Goal: Task Accomplishment & Management: Manage account settings

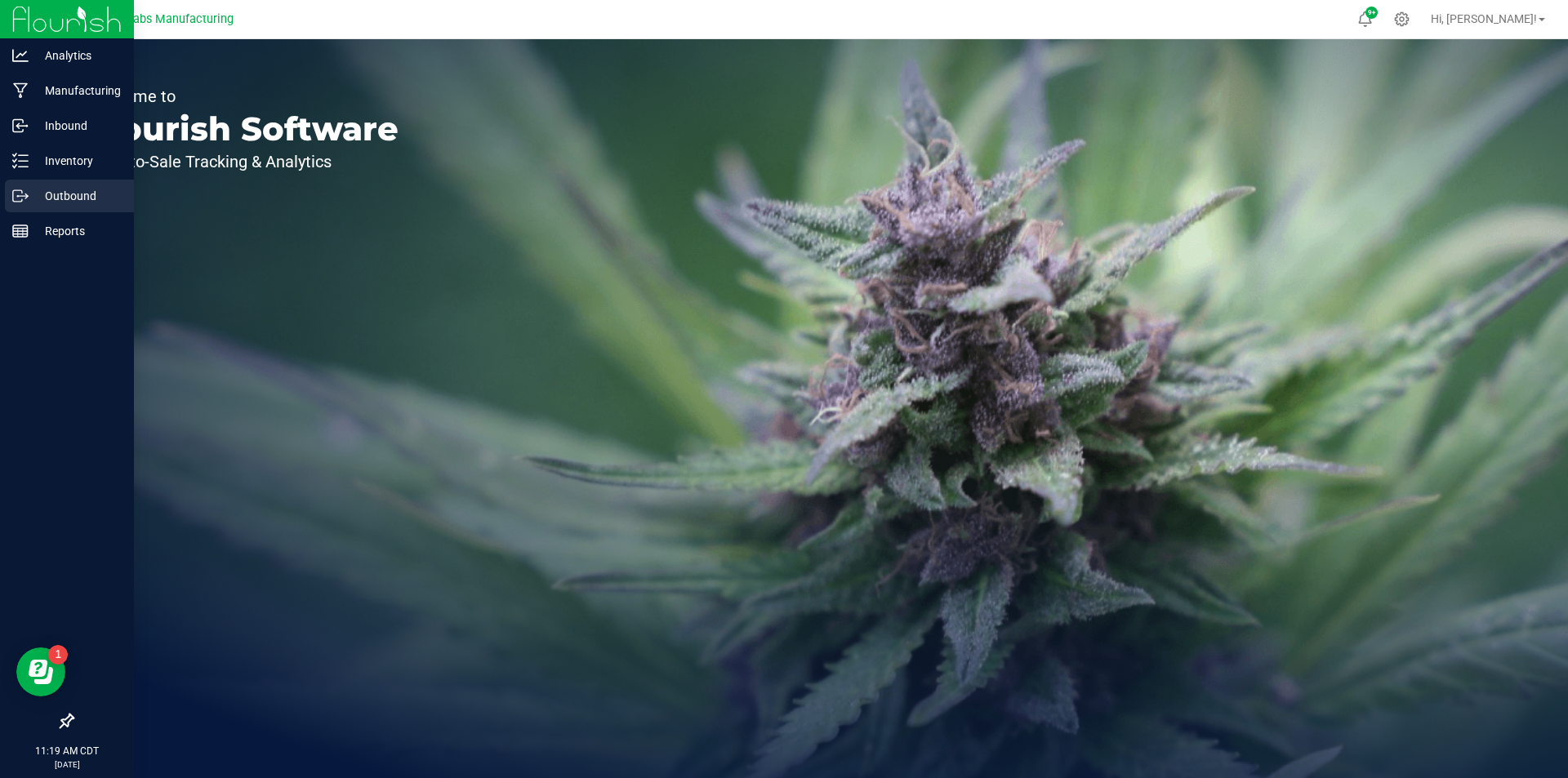
click at [52, 188] on p "Outbound" at bounding box center [77, 196] width 98 height 20
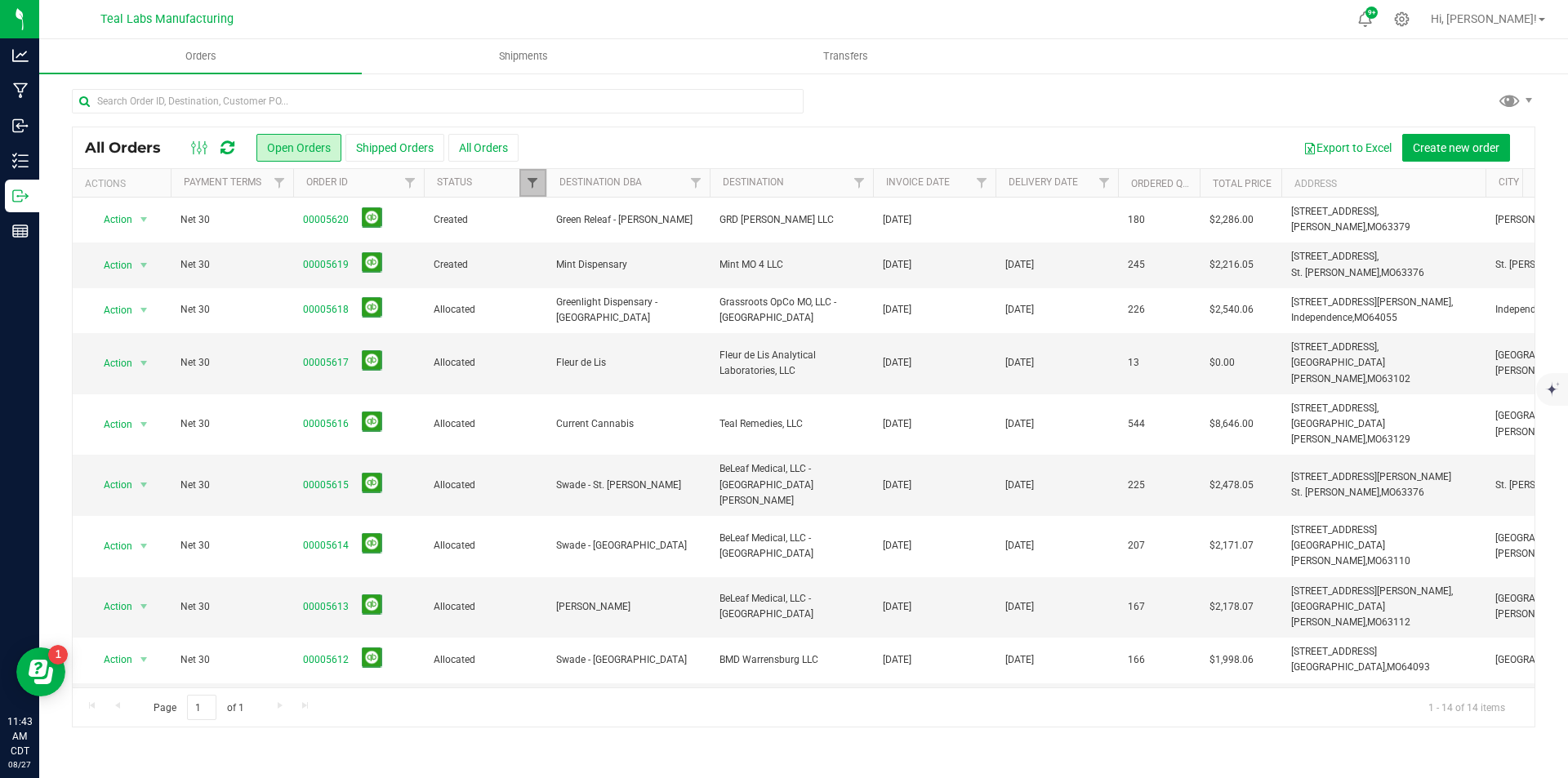
click at [538, 189] on span "Filter" at bounding box center [532, 182] width 13 height 13
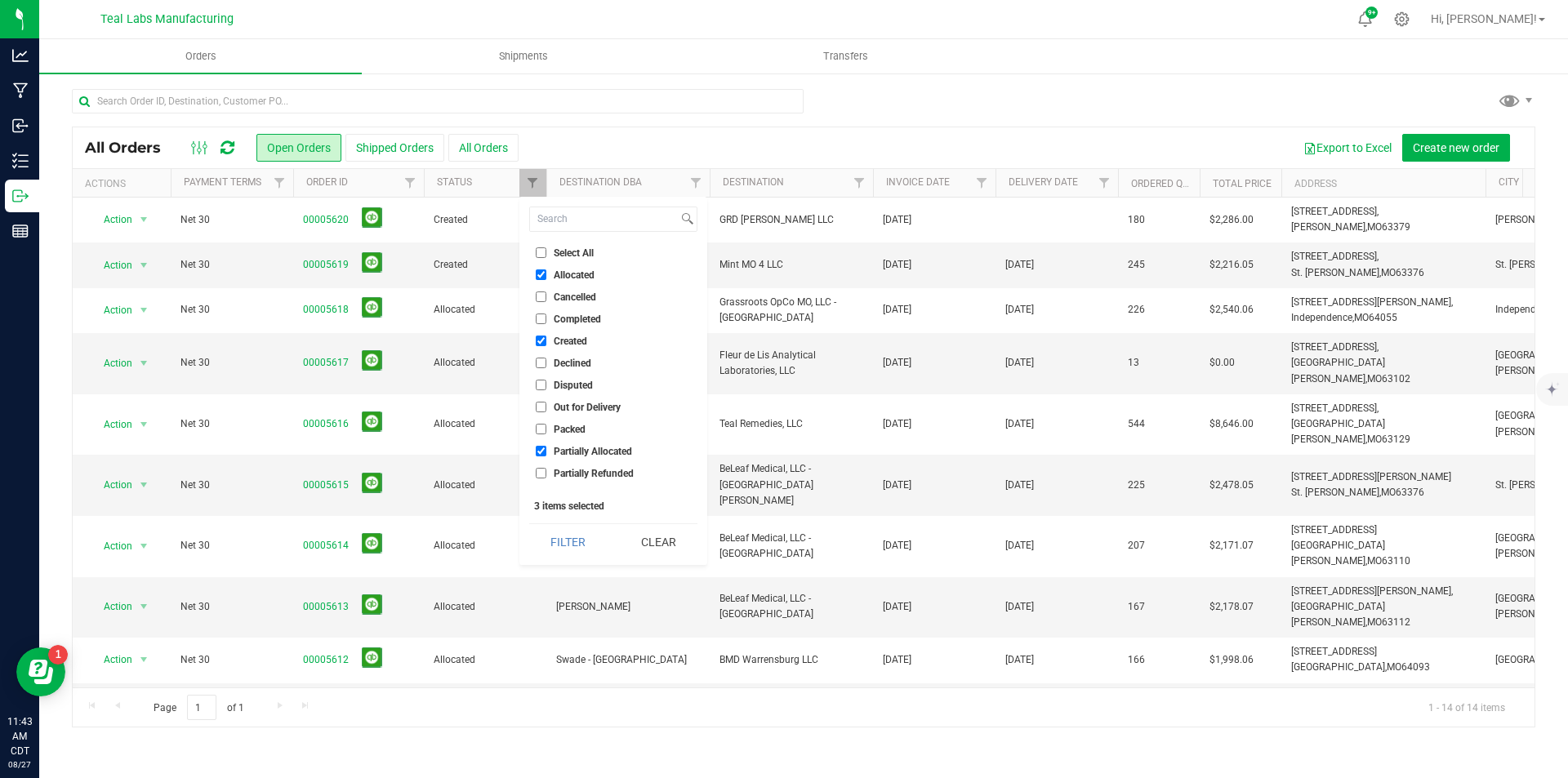
click at [539, 249] on input "Select All" at bounding box center [540, 252] width 10 height 10
checkbox input "true"
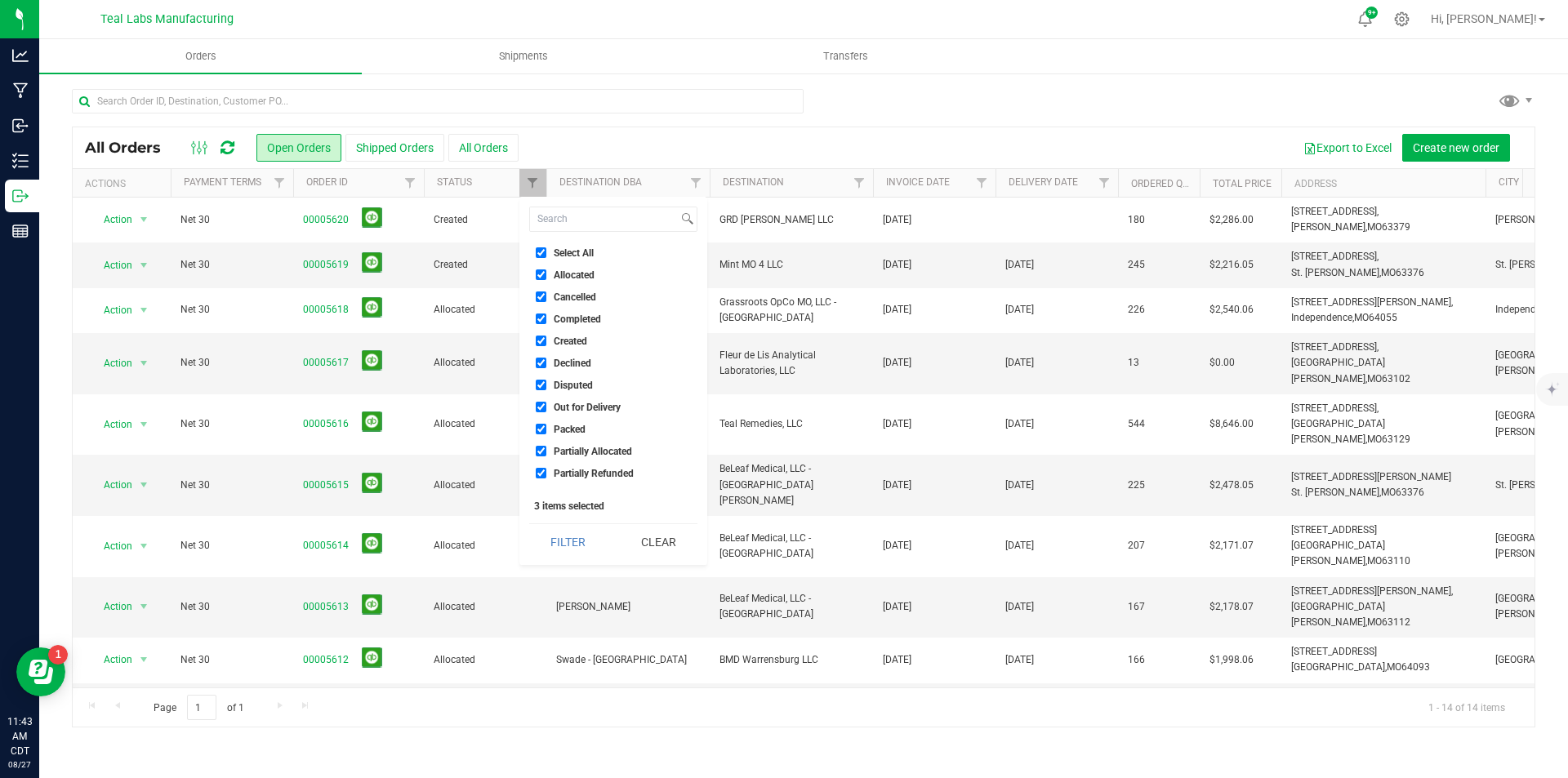
checkbox input "true"
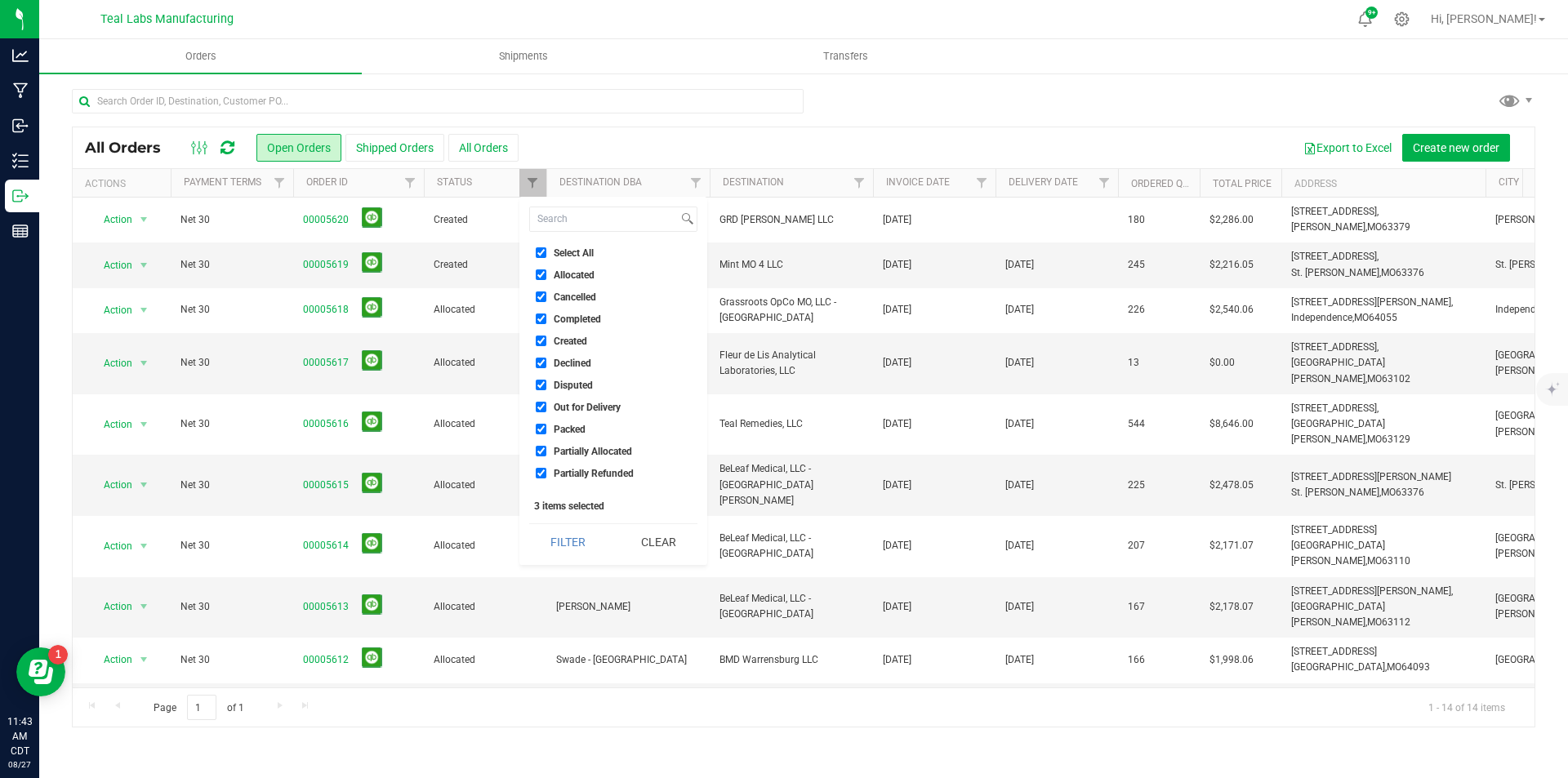
checkbox input "true"
click at [581, 535] on button "Filter" at bounding box center [569, 542] width 79 height 36
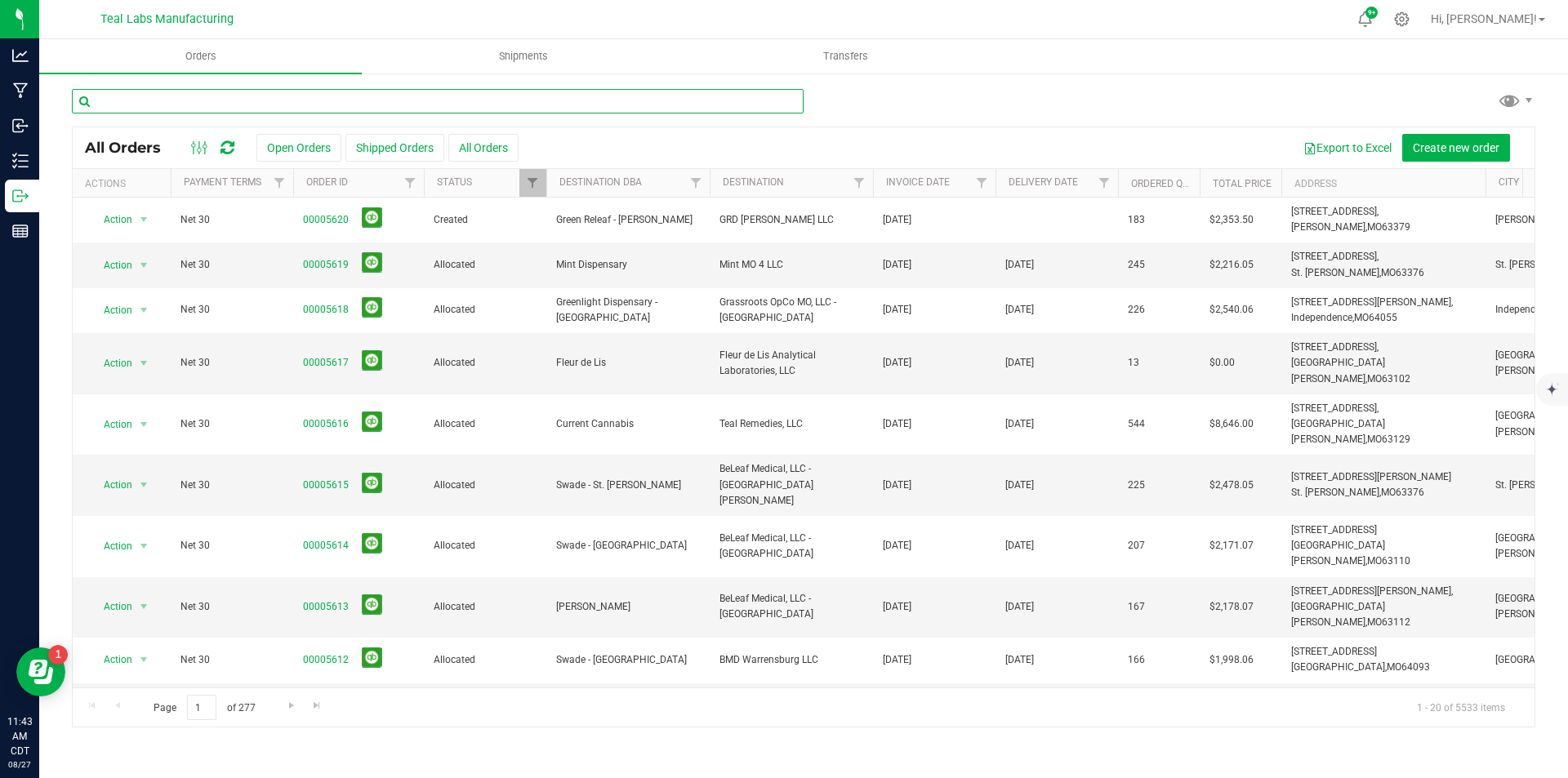
click at [405, 100] on input "text" at bounding box center [438, 101] width 732 height 25
type input "latitude"
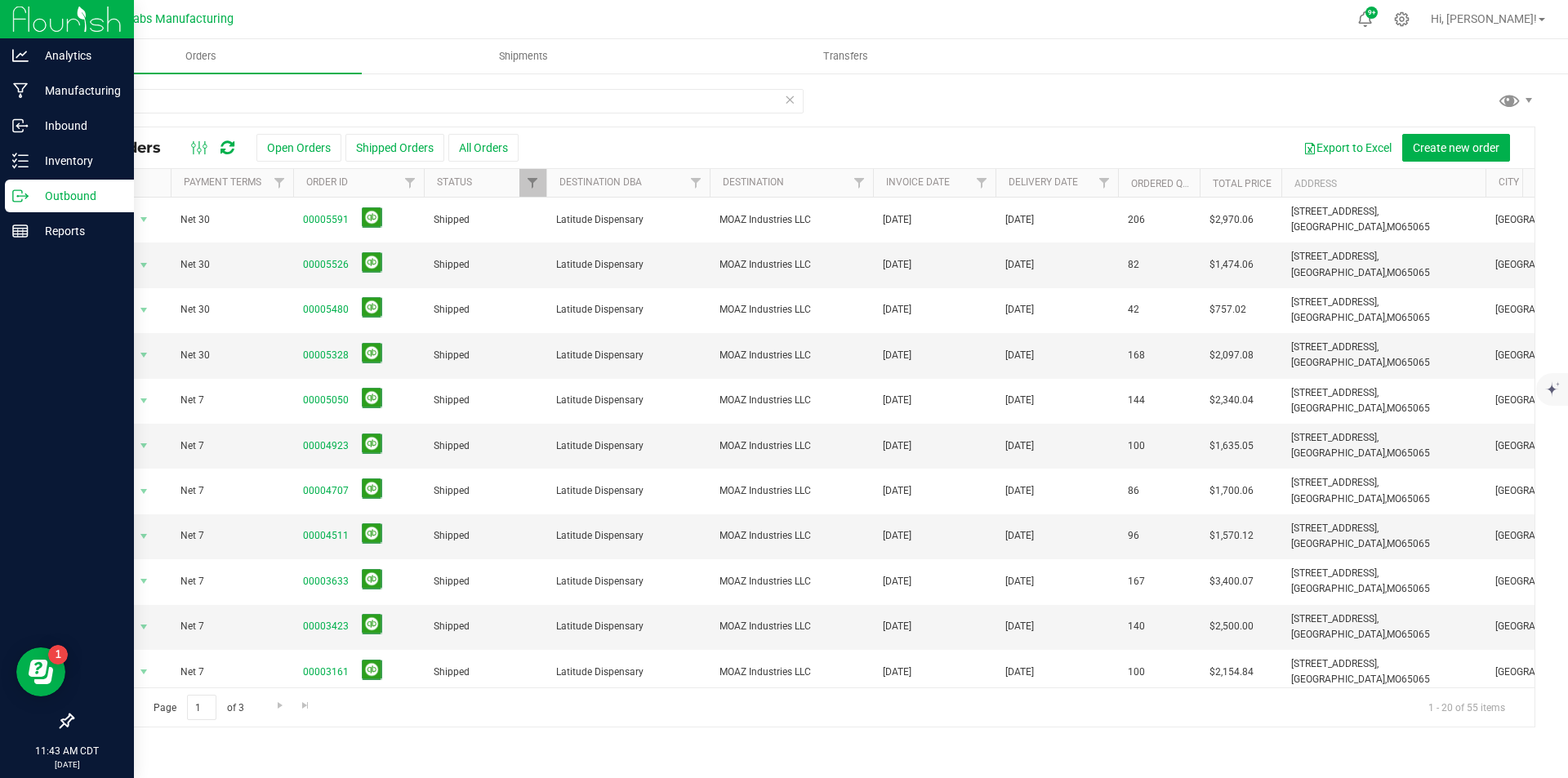
click at [22, 17] on img at bounding box center [67, 19] width 109 height 38
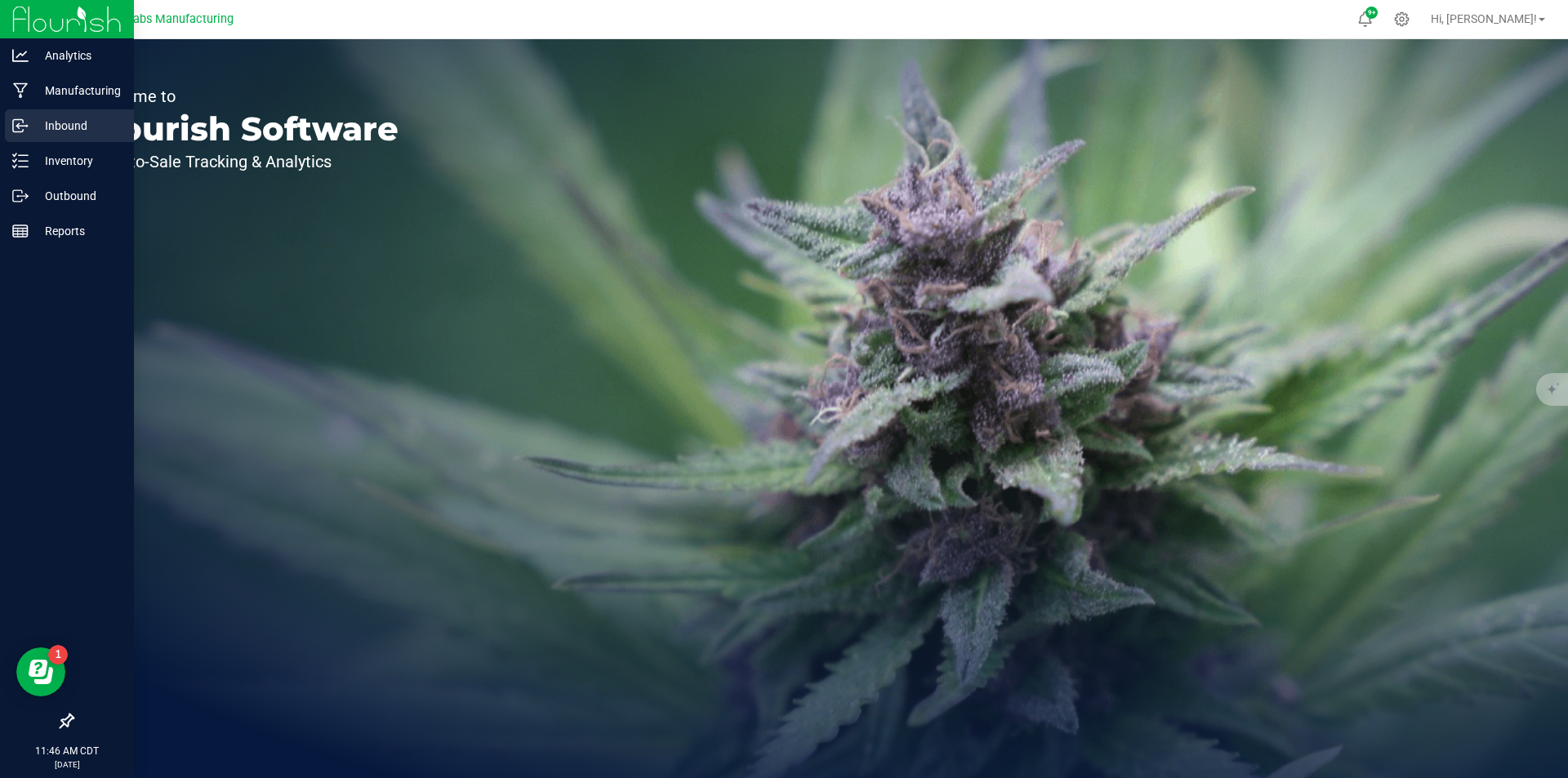
click at [102, 127] on p "Inbound" at bounding box center [77, 126] width 98 height 20
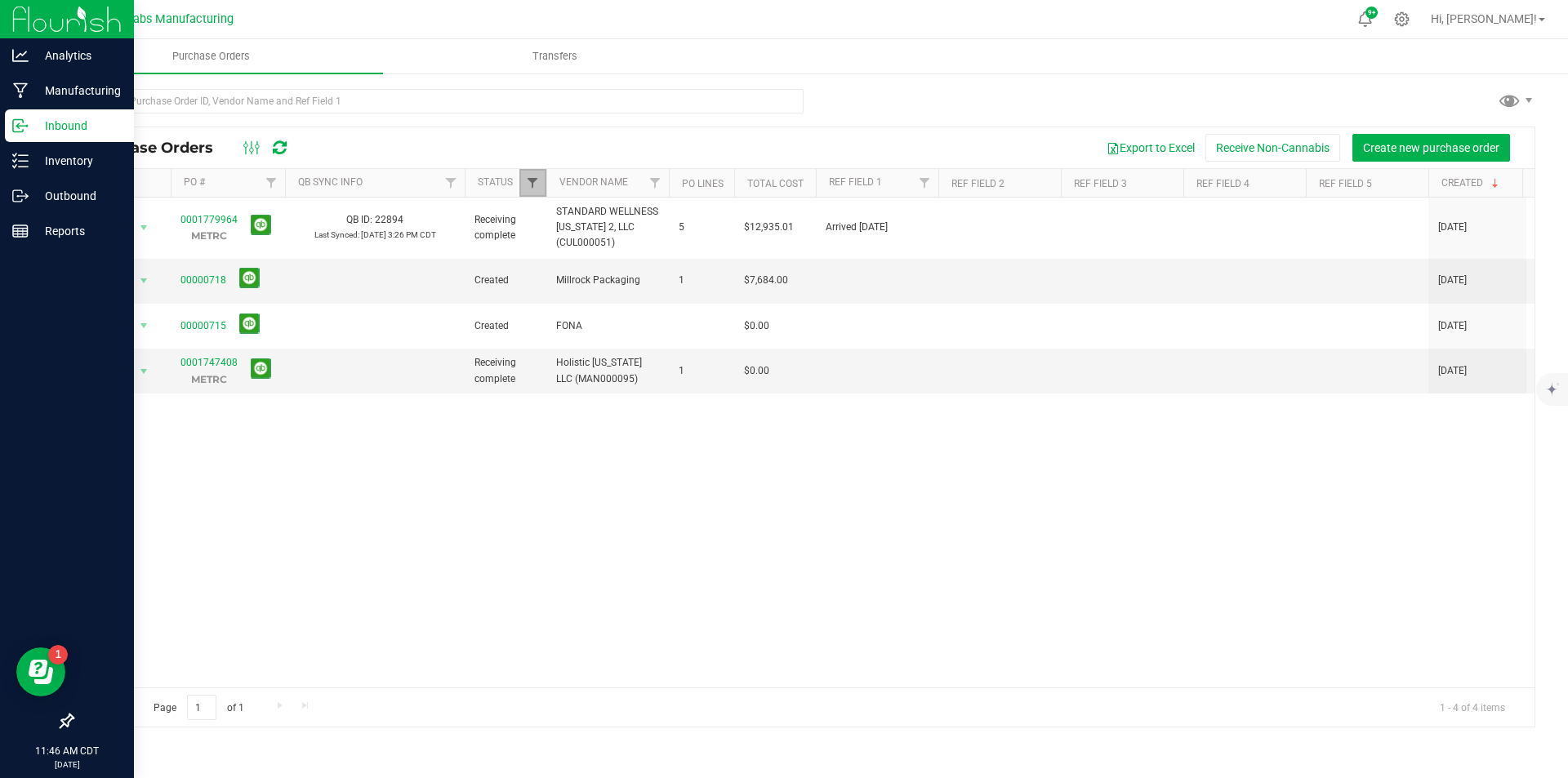
click at [533, 189] on span "Filter" at bounding box center [532, 182] width 13 height 13
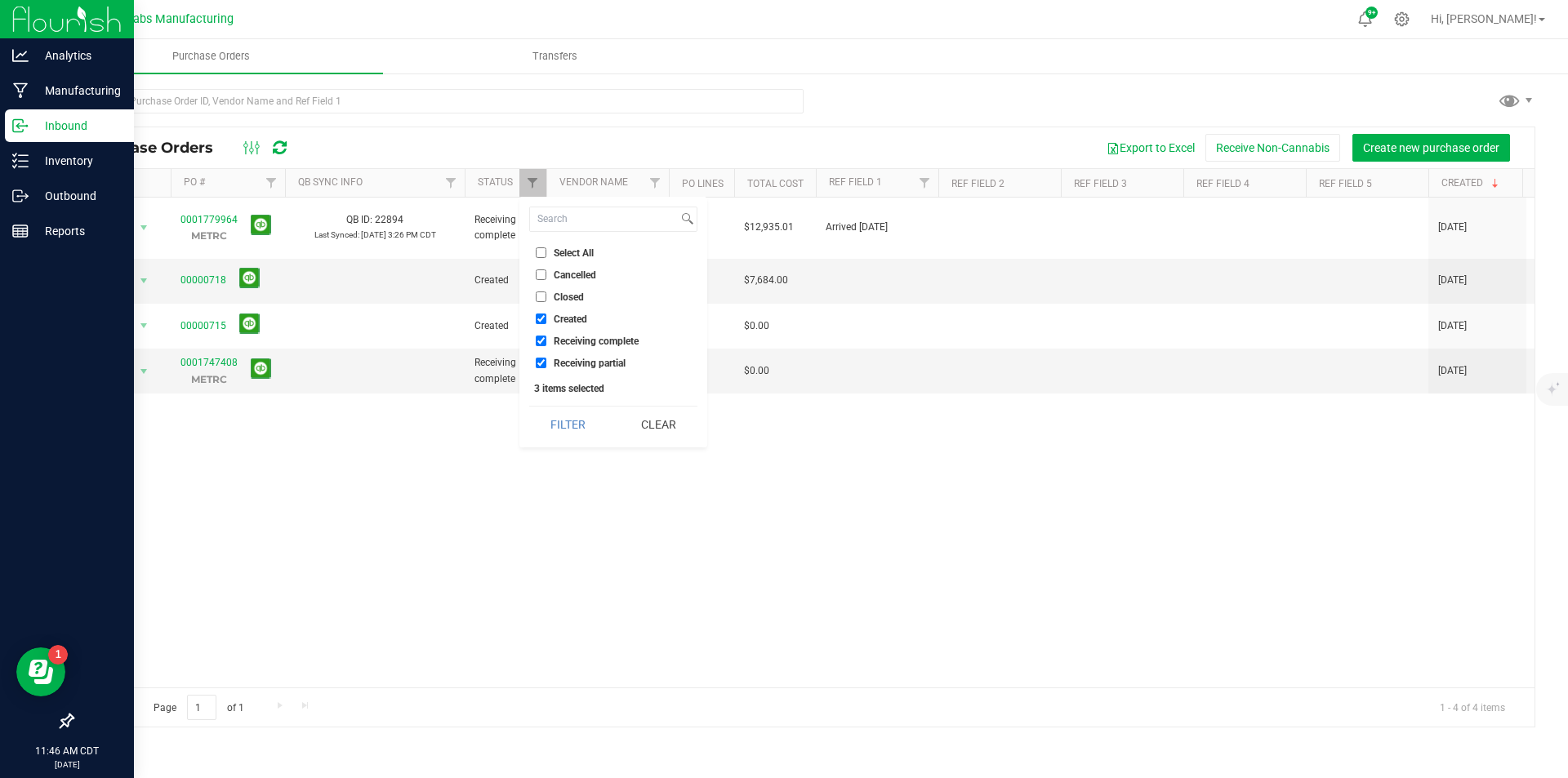
click at [540, 248] on input "Select All" at bounding box center [540, 252] width 10 height 10
checkbox input "true"
click at [572, 432] on button "Filter" at bounding box center [569, 425] width 79 height 36
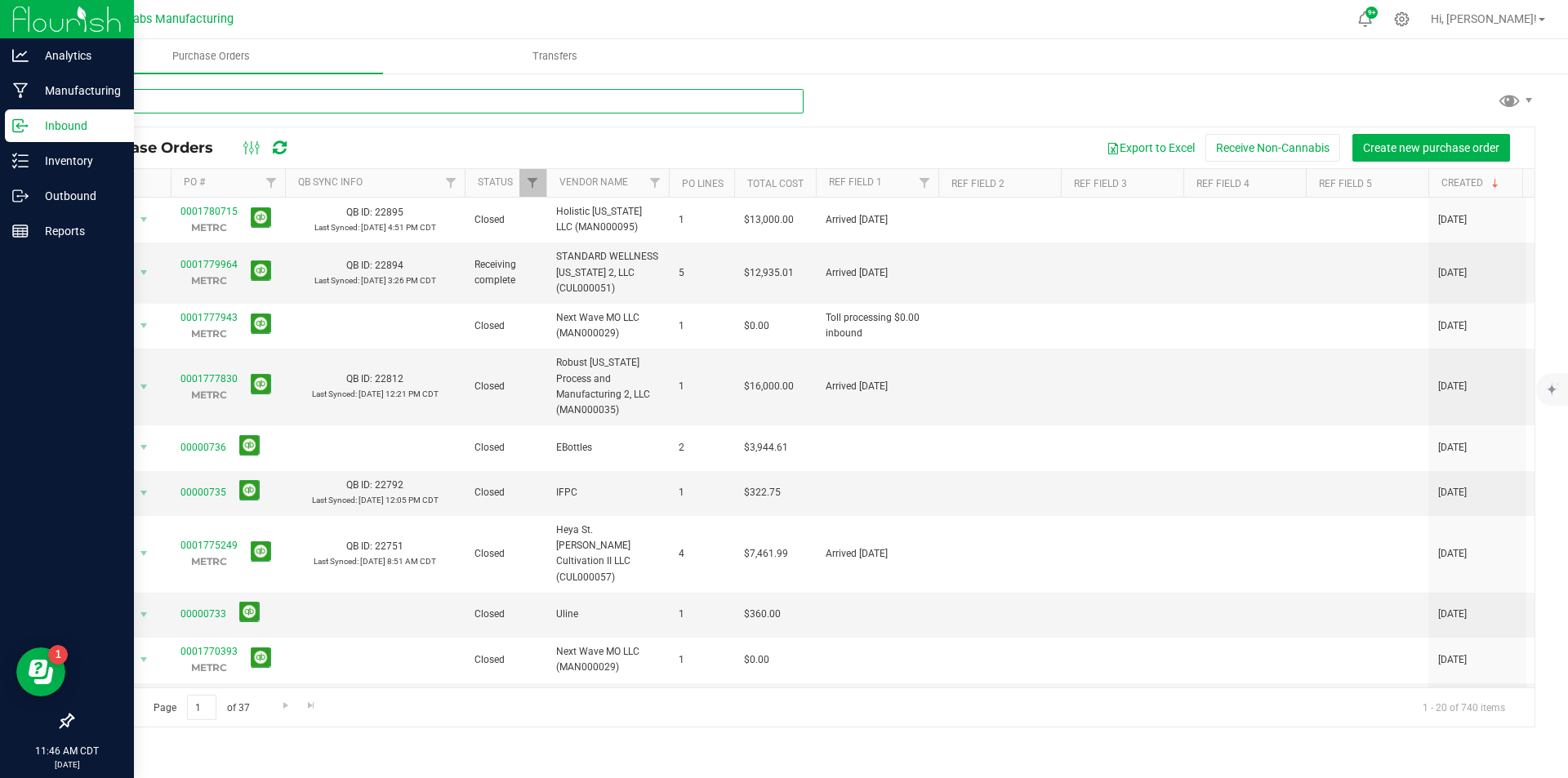
click at [347, 101] on input "text" at bounding box center [438, 101] width 732 height 25
type input "beleaf"
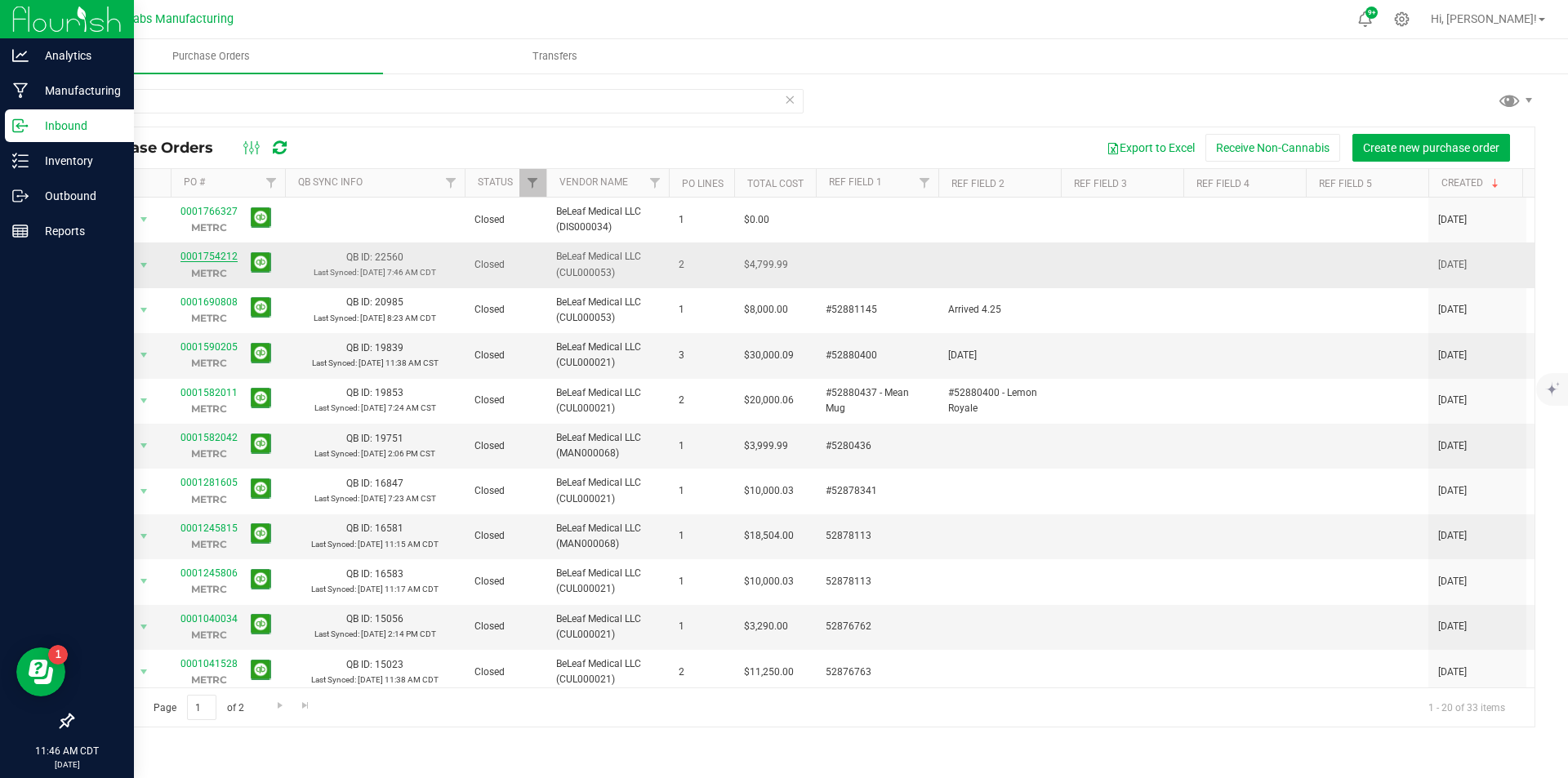
click at [209, 255] on link "0001754212" at bounding box center [209, 256] width 57 height 11
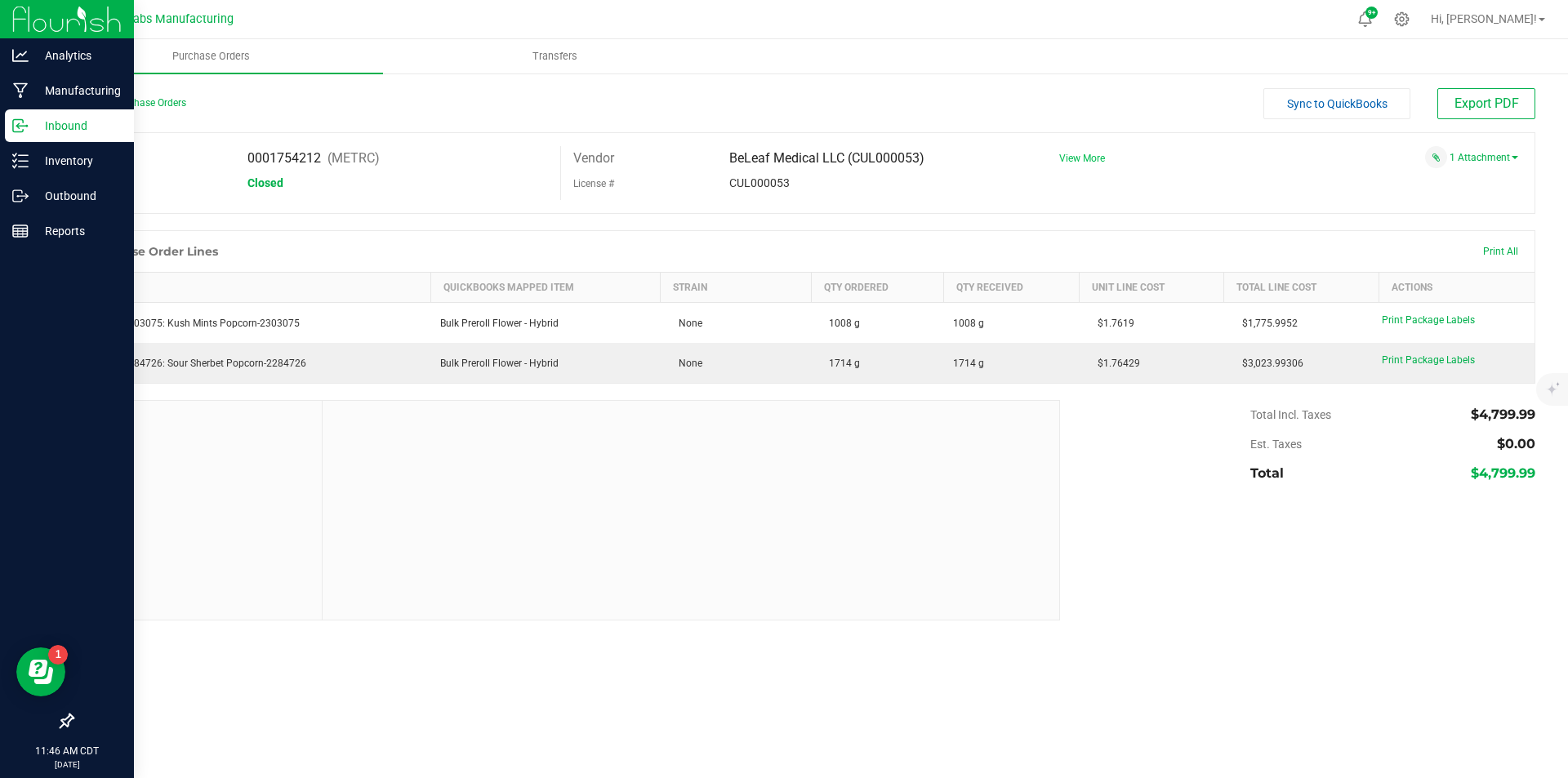
click at [1093, 159] on span "View More" at bounding box center [1082, 158] width 45 height 11
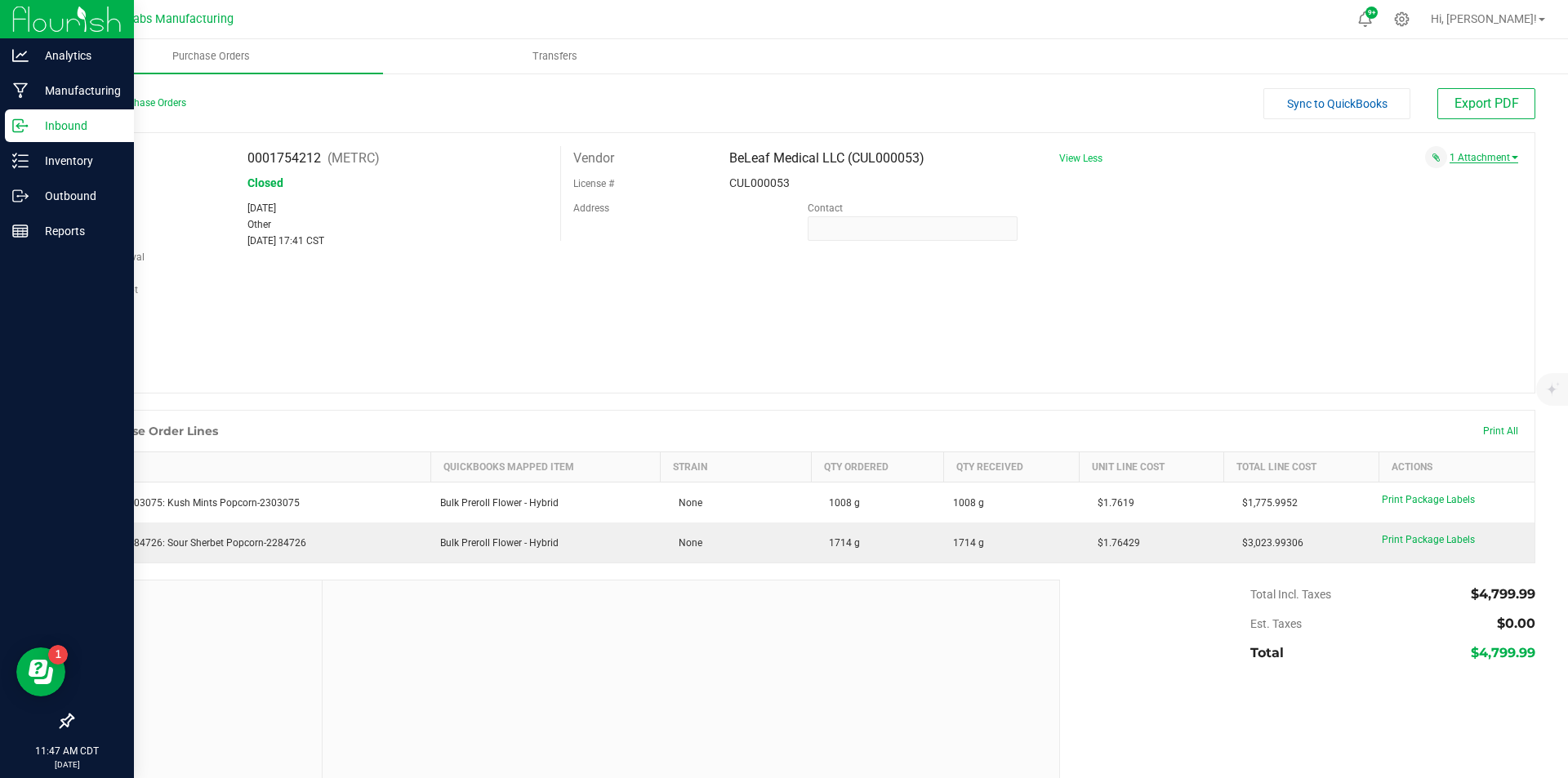
click at [1479, 153] on link "1 Attachment" at bounding box center [1483, 157] width 68 height 11
click at [1451, 175] on span "07162025 - BeLeaf Medical.pdf" at bounding box center [1429, 178] width 125 height 10
click at [112, 94] on div "Back to Purchase Orders" at bounding box center [255, 103] width 366 height 29
click at [114, 102] on link "Back to Purchase Orders" at bounding box center [129, 103] width 115 height 11
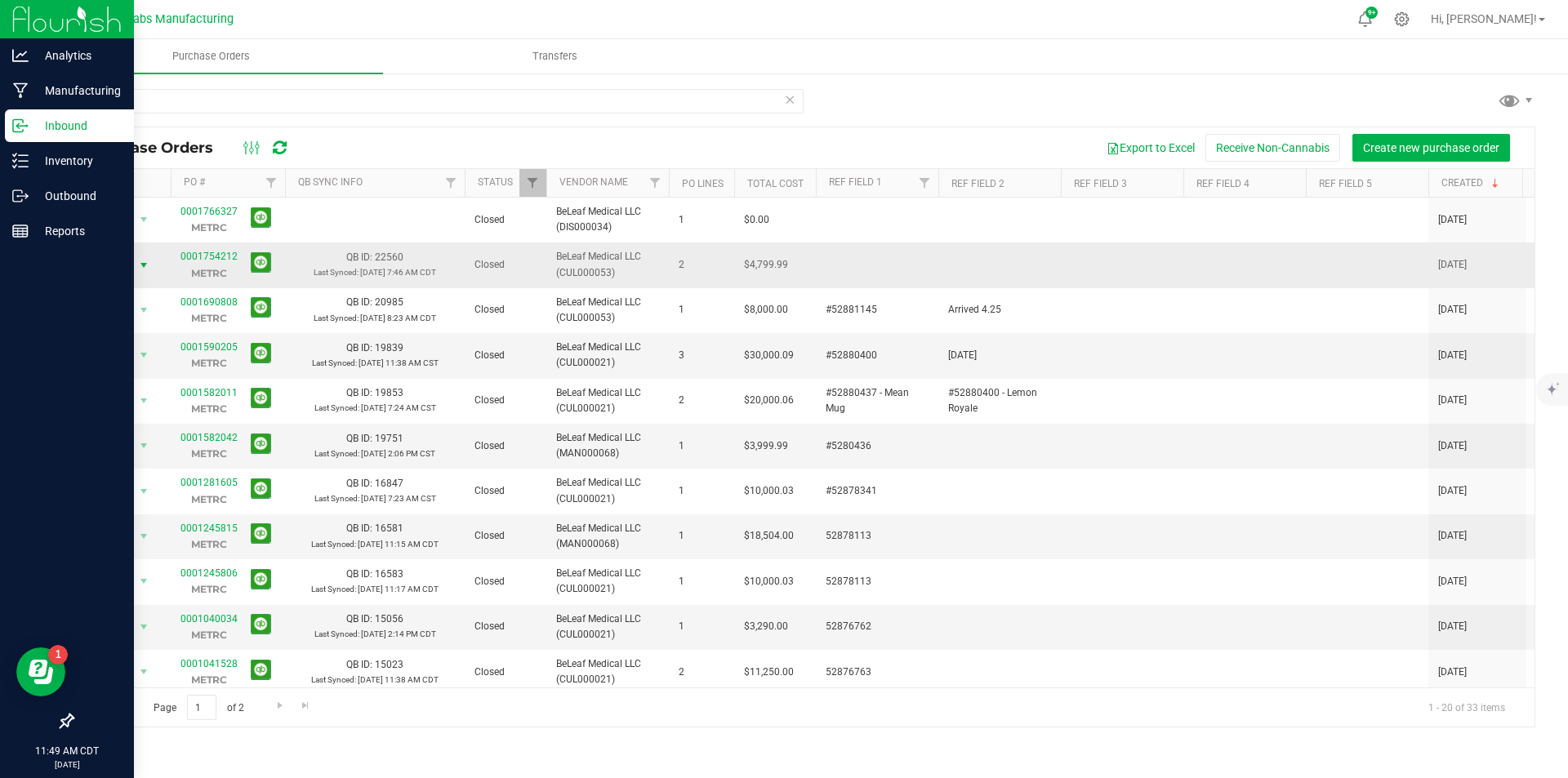
click at [144, 268] on span "select" at bounding box center [143, 265] width 13 height 13
click at [139, 339] on li "Reopen" at bounding box center [139, 340] width 100 height 25
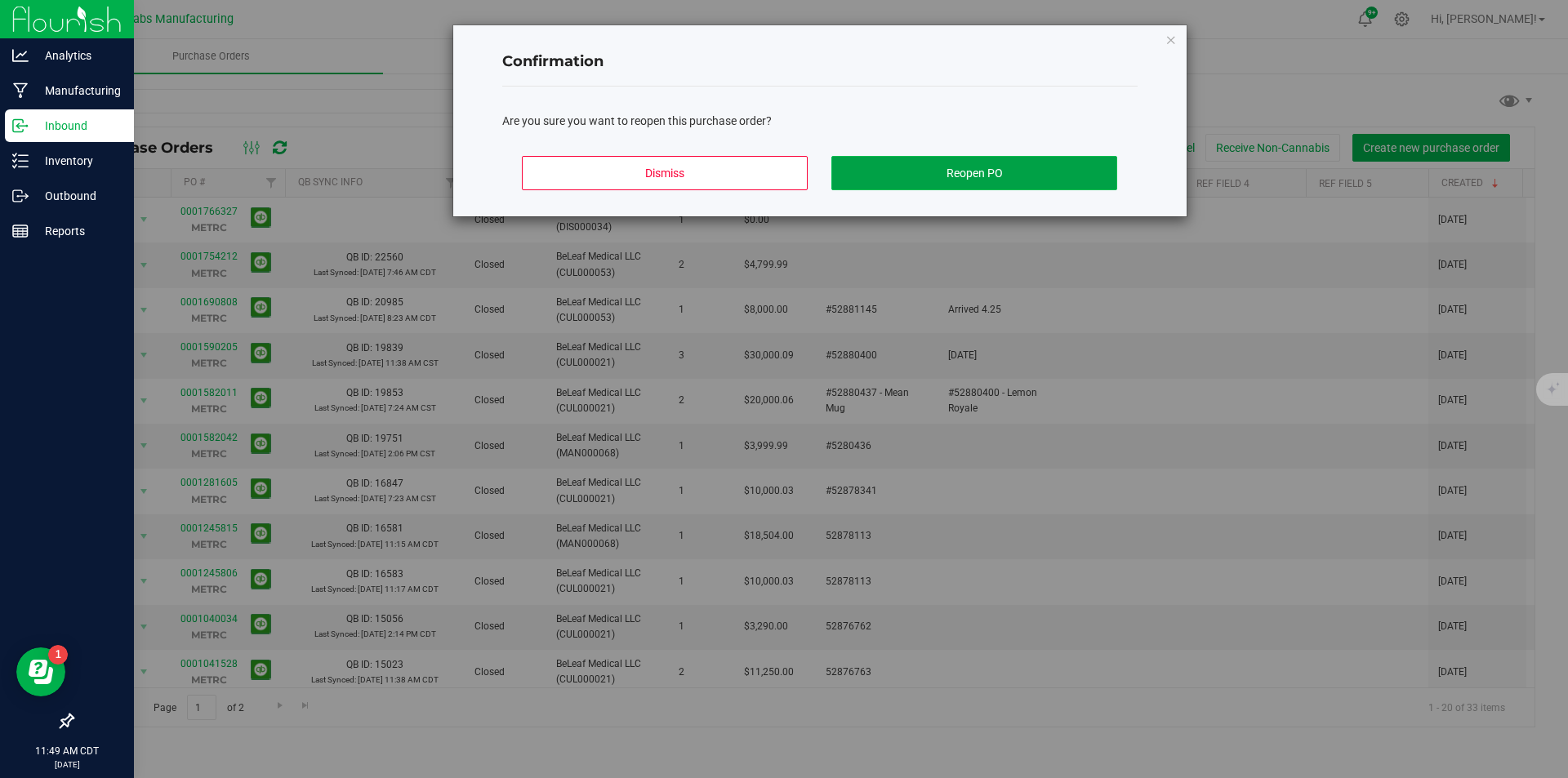
click at [966, 170] on button "Reopen PO" at bounding box center [974, 173] width 286 height 34
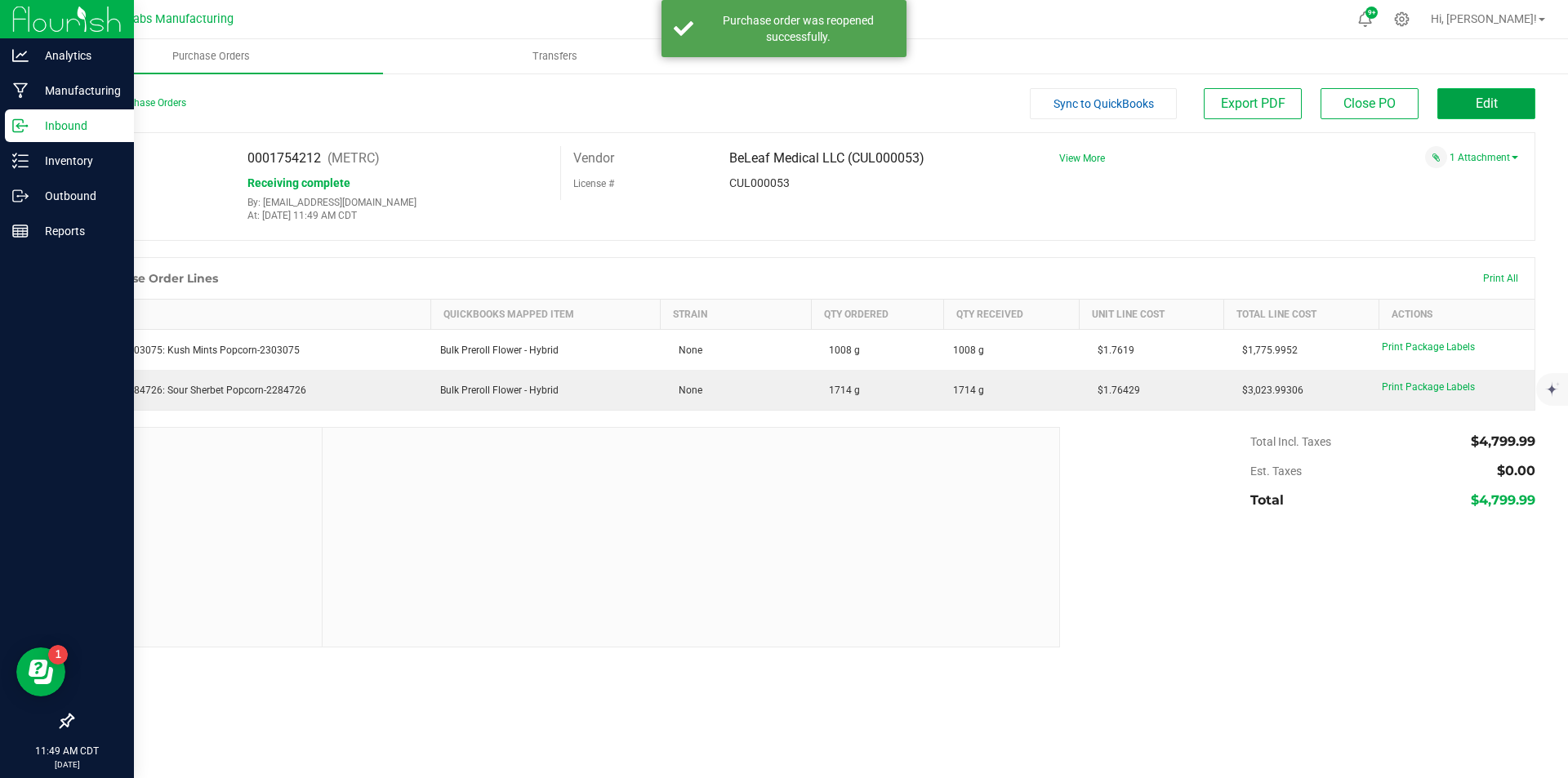
click at [1468, 106] on button "Edit" at bounding box center [1486, 103] width 98 height 31
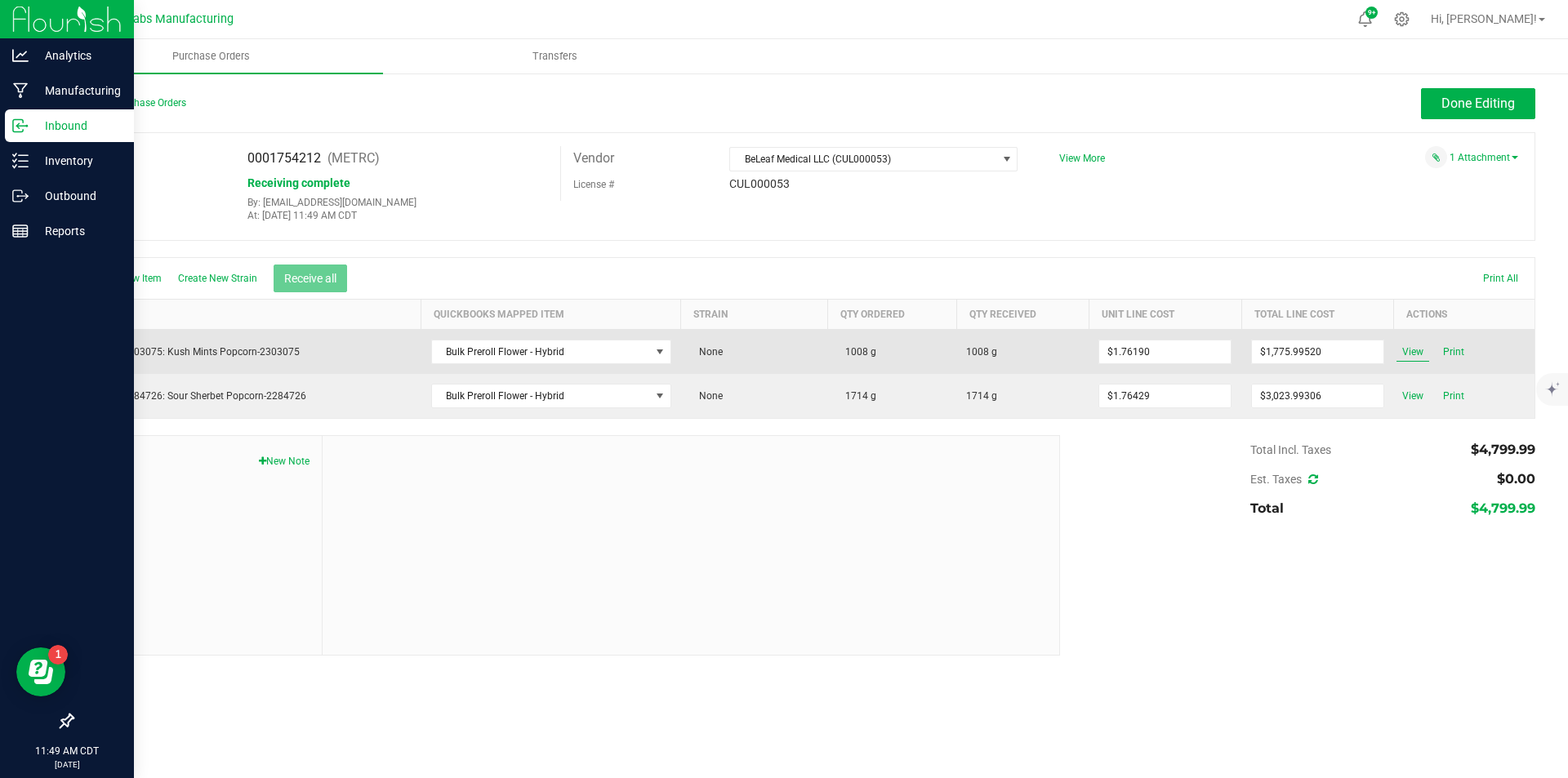
click at [1418, 353] on span "View" at bounding box center [1412, 351] width 32 height 20
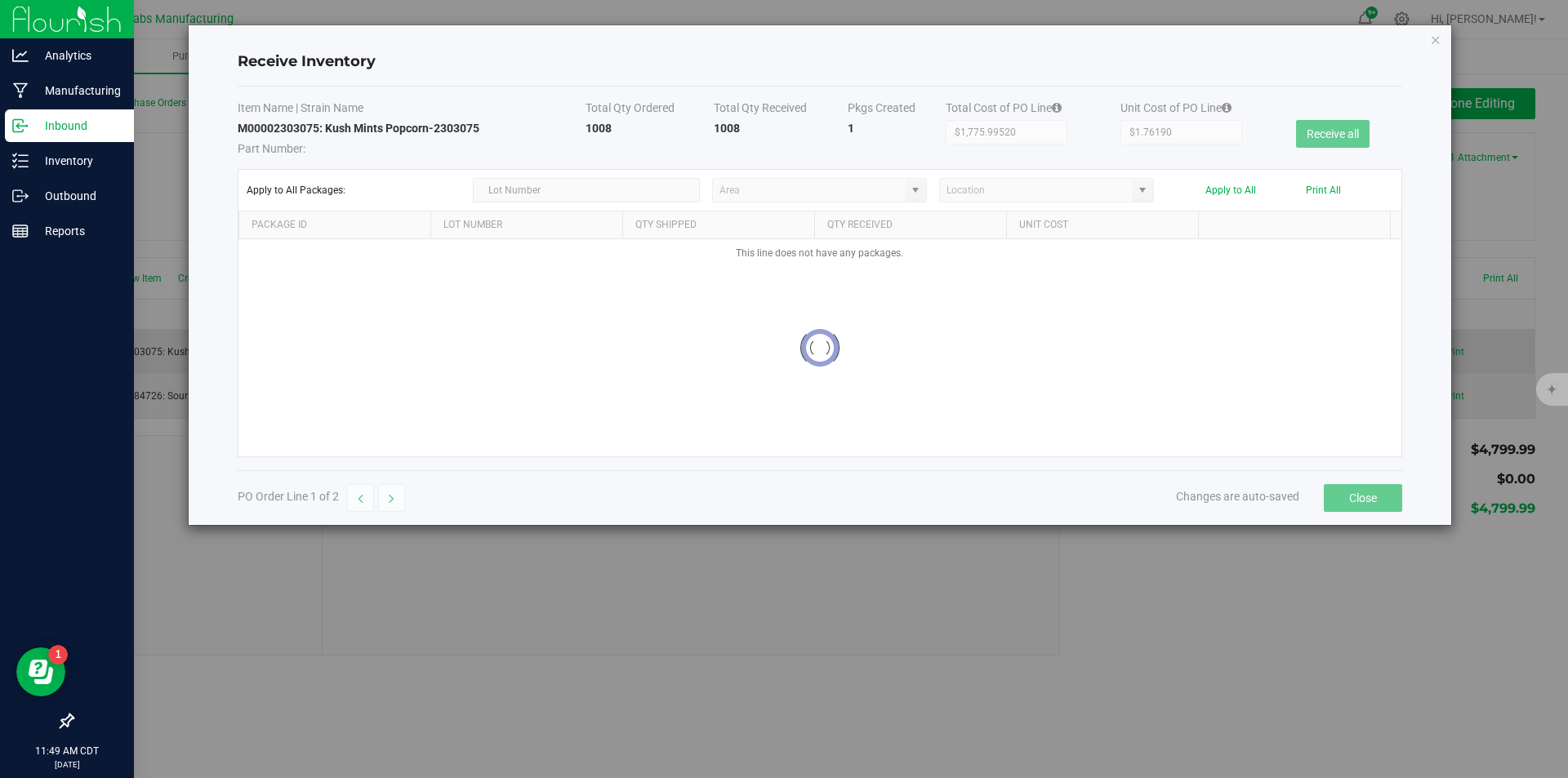
type input "Shipping and Receiving"
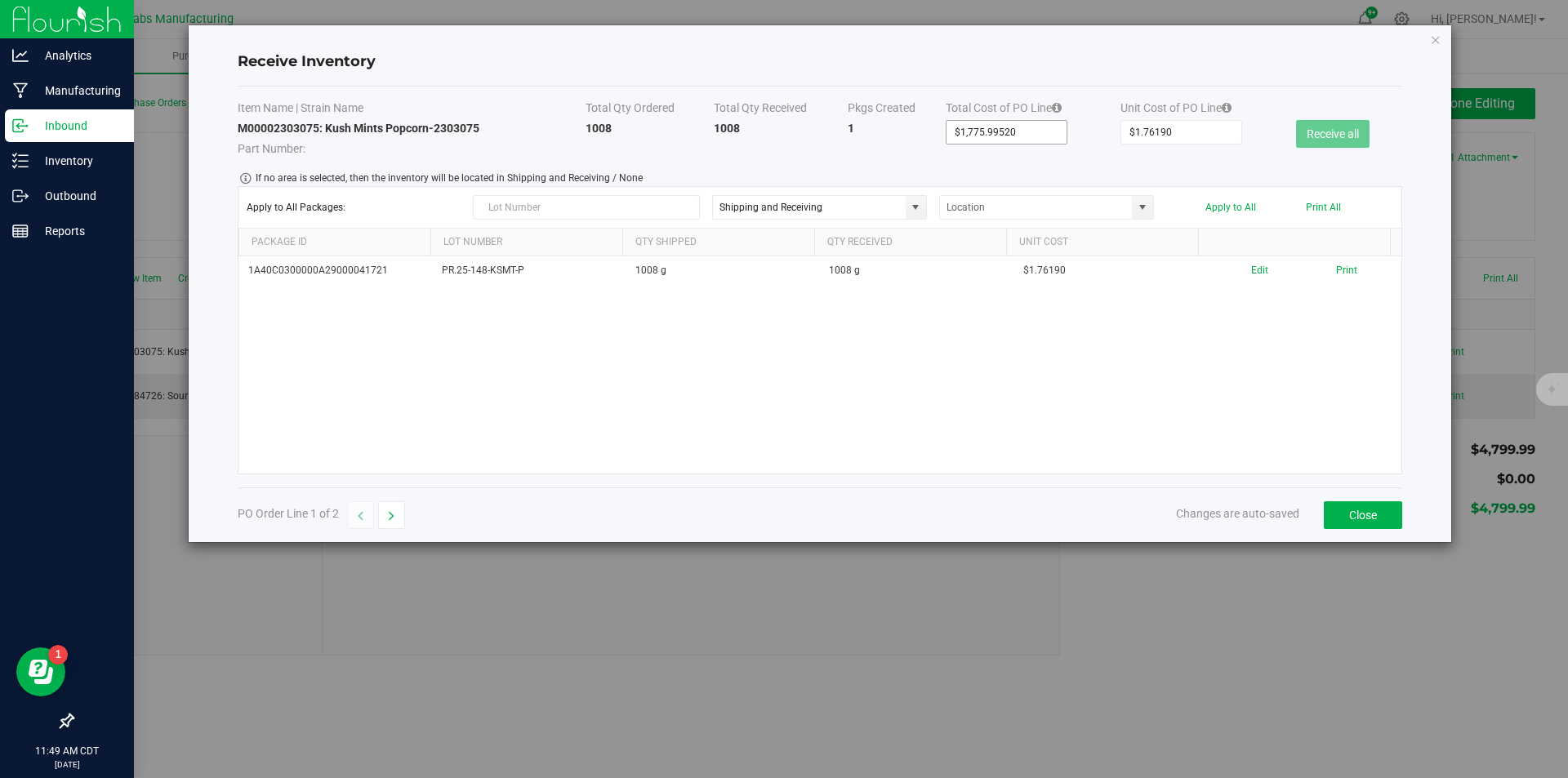
type input "1775.9952"
click at [1019, 131] on input "1775.9952" at bounding box center [1006, 132] width 120 height 23
type input "$1.00000"
type input "1"
type input "$17.00000"
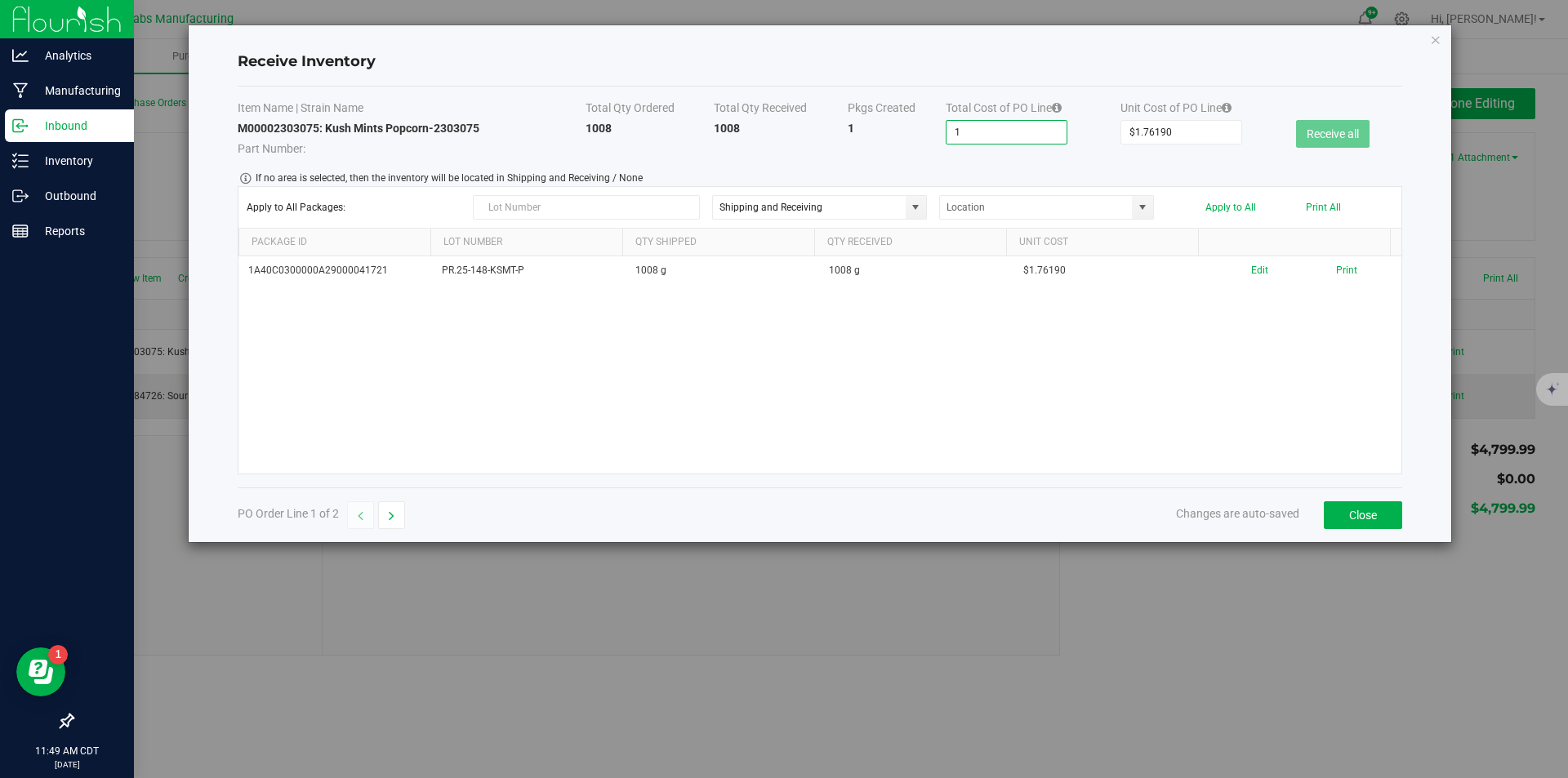
type input "17"
type input "$177.00000"
type input "177"
type input "$1,776.00000"
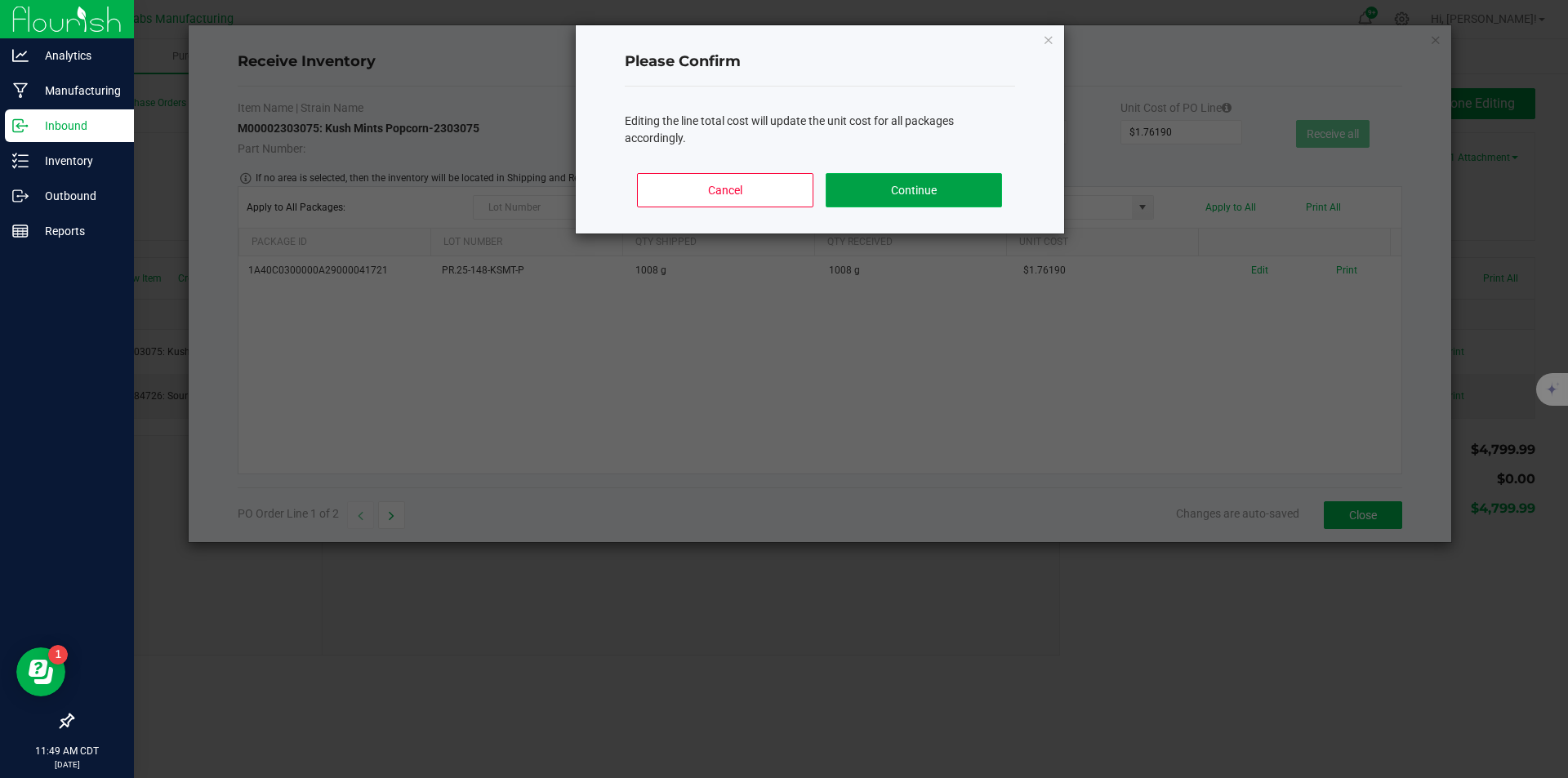
click at [964, 176] on button "Continue" at bounding box center [913, 190] width 175 height 34
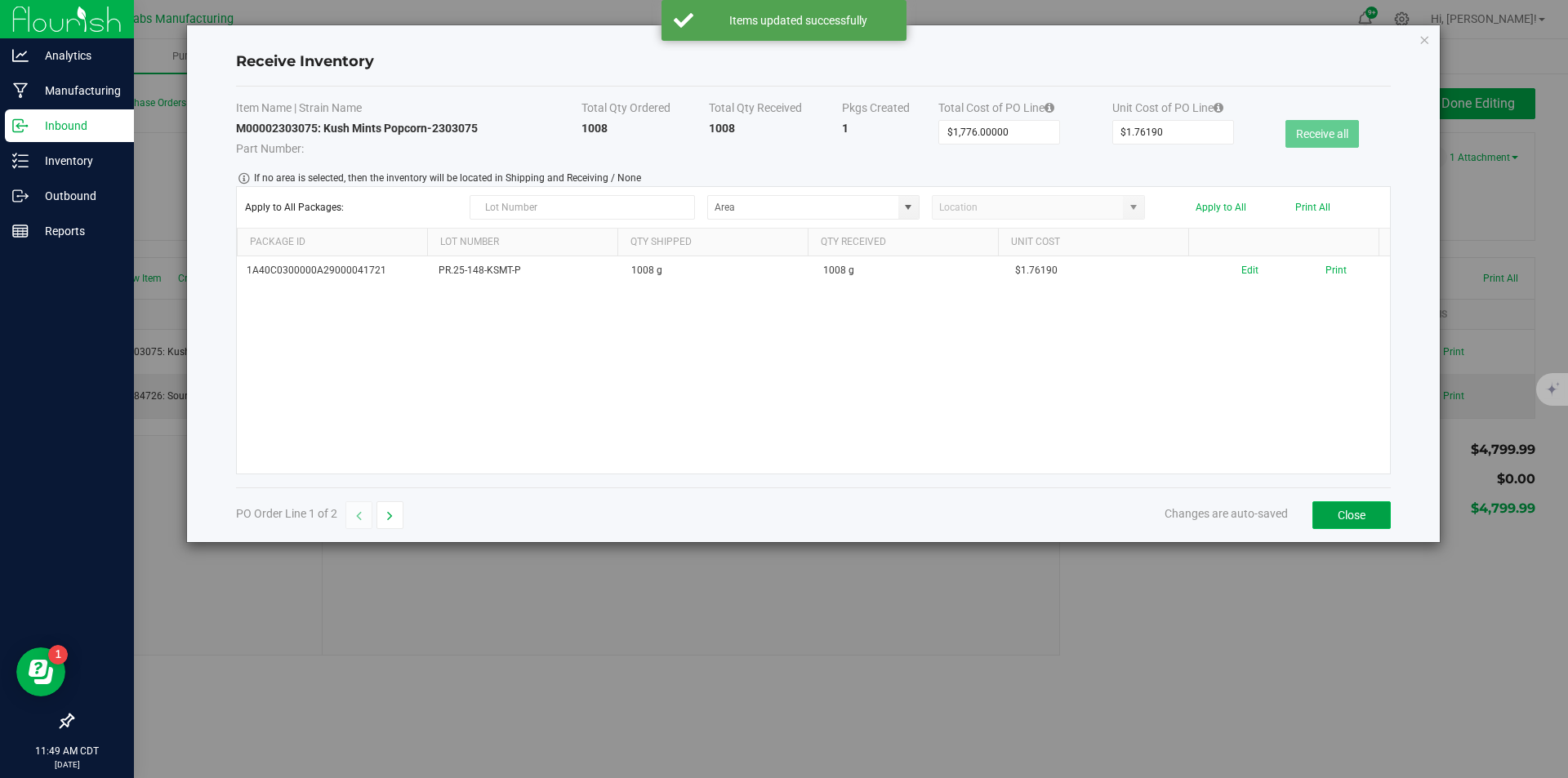
click at [1362, 511] on button "Close" at bounding box center [1352, 515] width 79 height 27
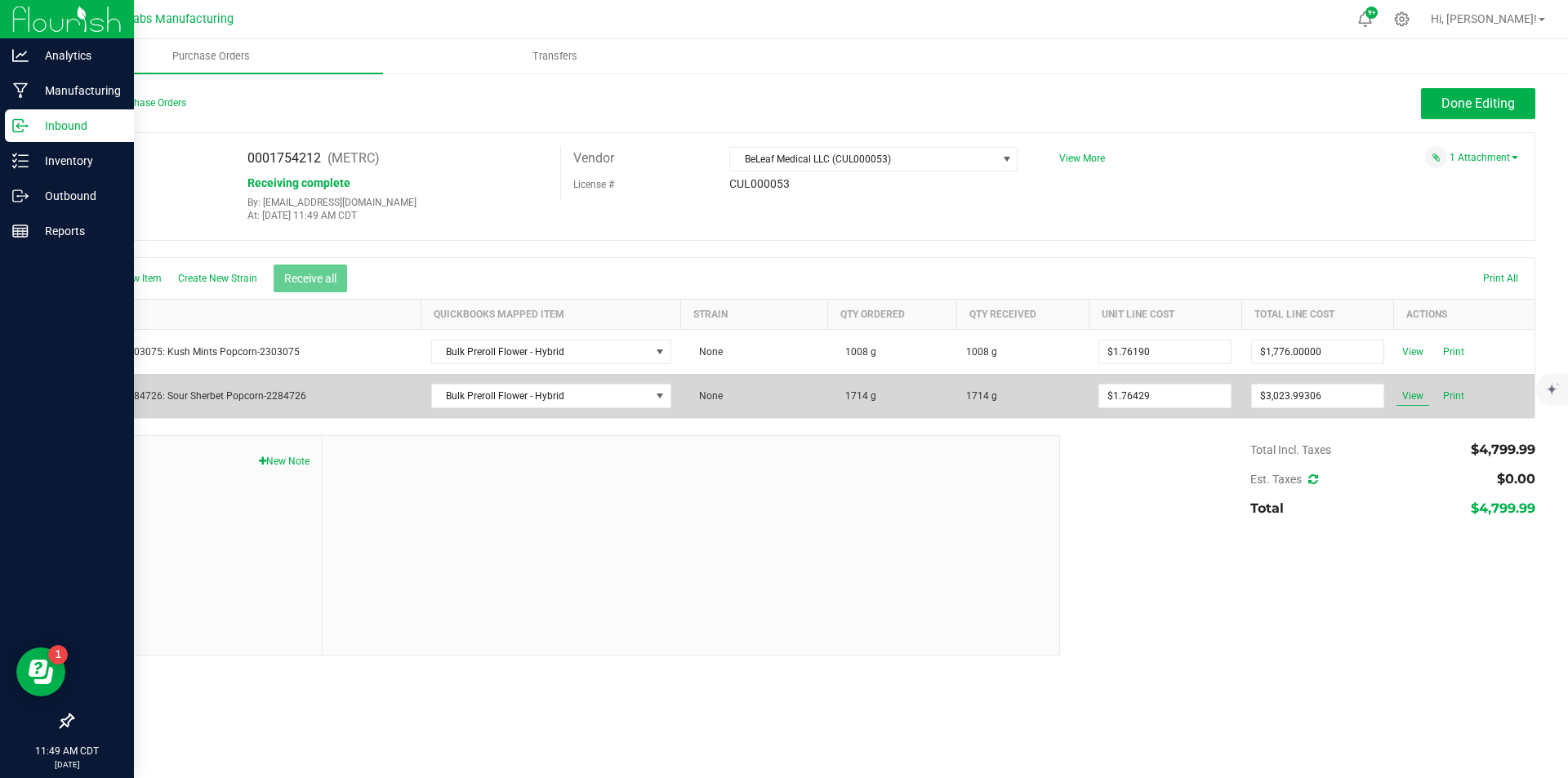
click at [1414, 397] on span "View" at bounding box center [1412, 396] width 32 height 20
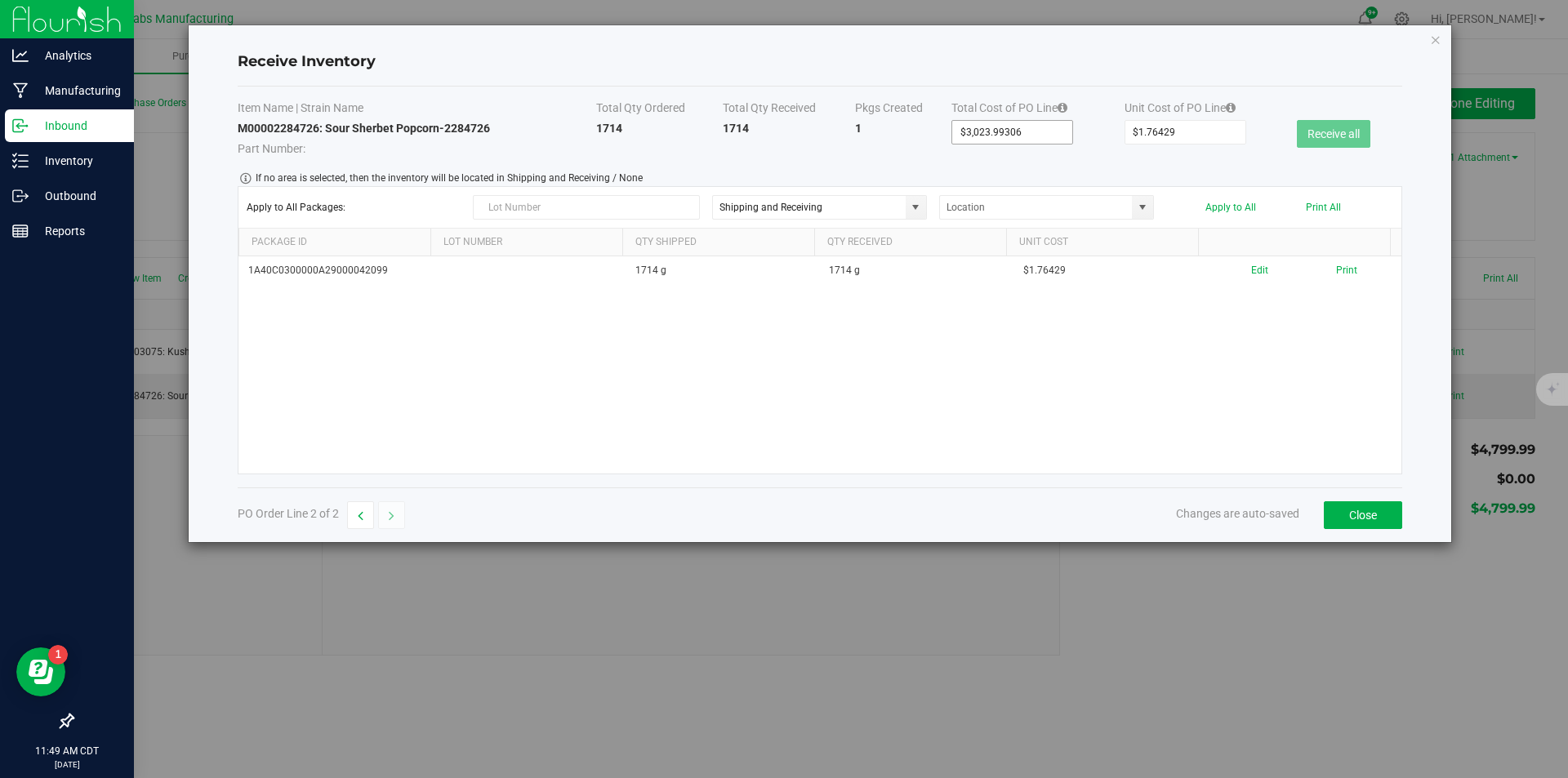
type input "3023.99306"
click at [1017, 131] on input "3023.99306" at bounding box center [1012, 132] width 120 height 23
type input "$3.00000"
type input "3"
type input "$30.00000"
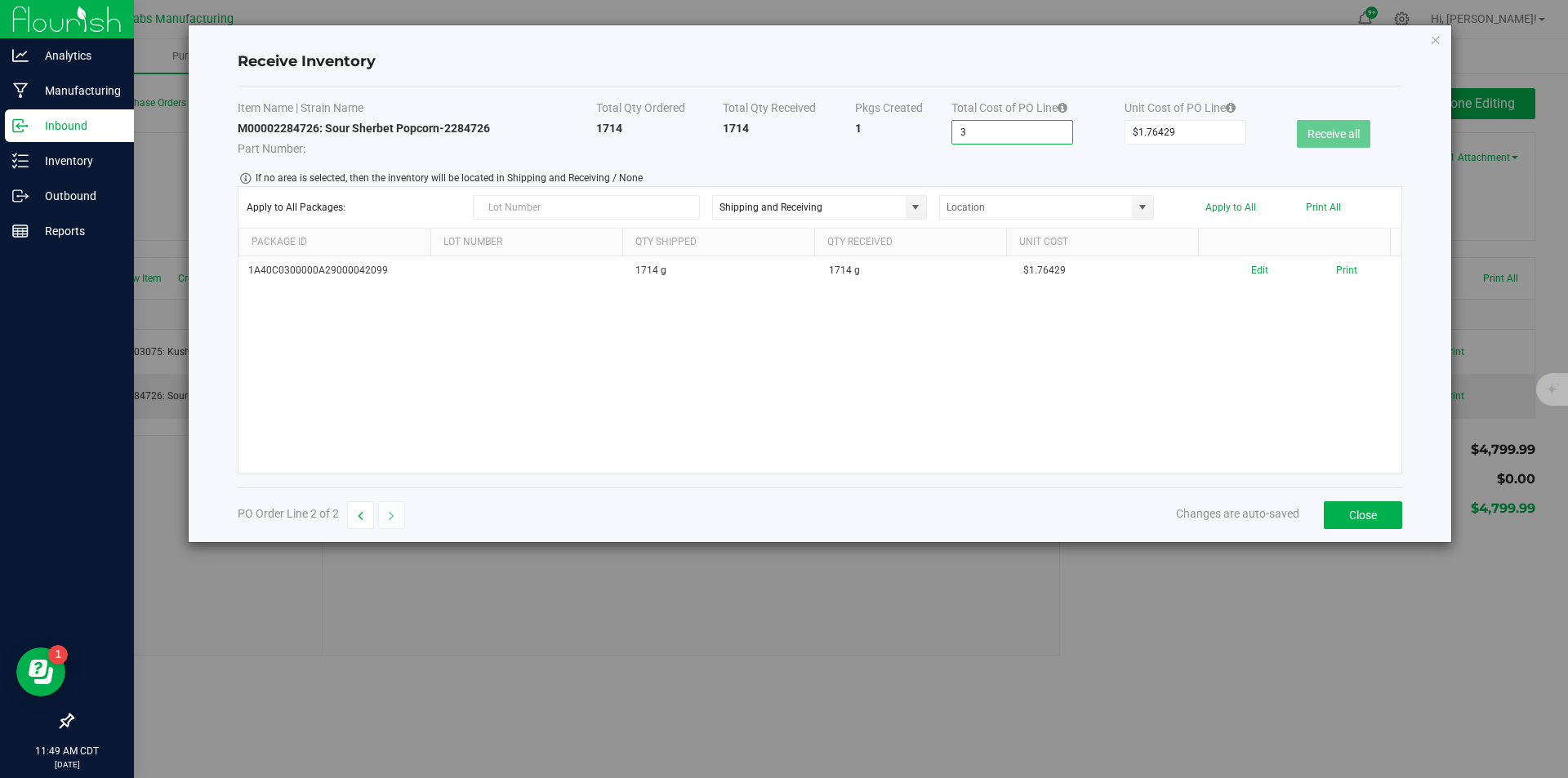
type input "30"
type input "$302.00000"
type input "302"
type input "$3,024.00000"
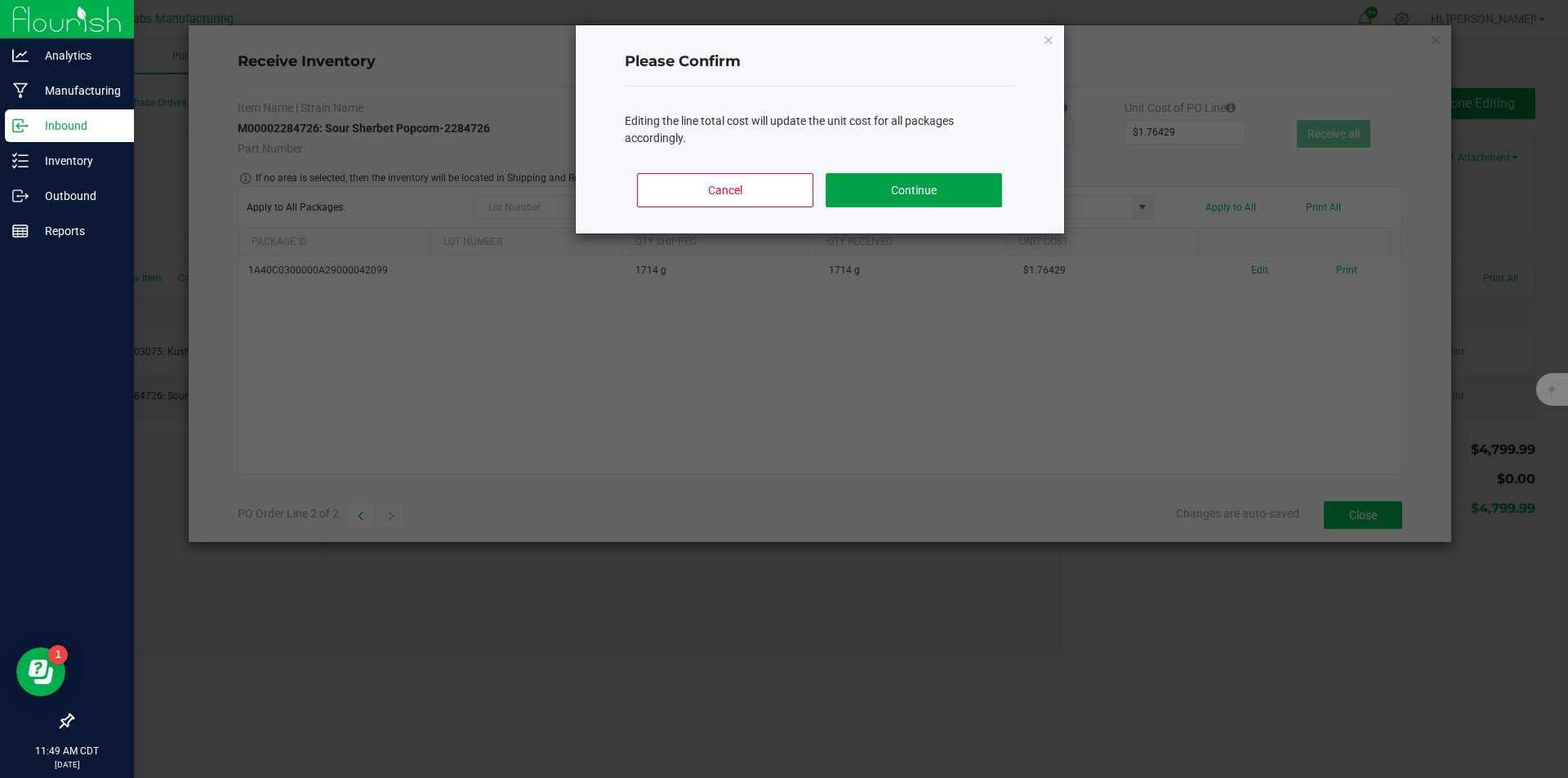
click at [917, 173] on button "Continue" at bounding box center [913, 190] width 175 height 34
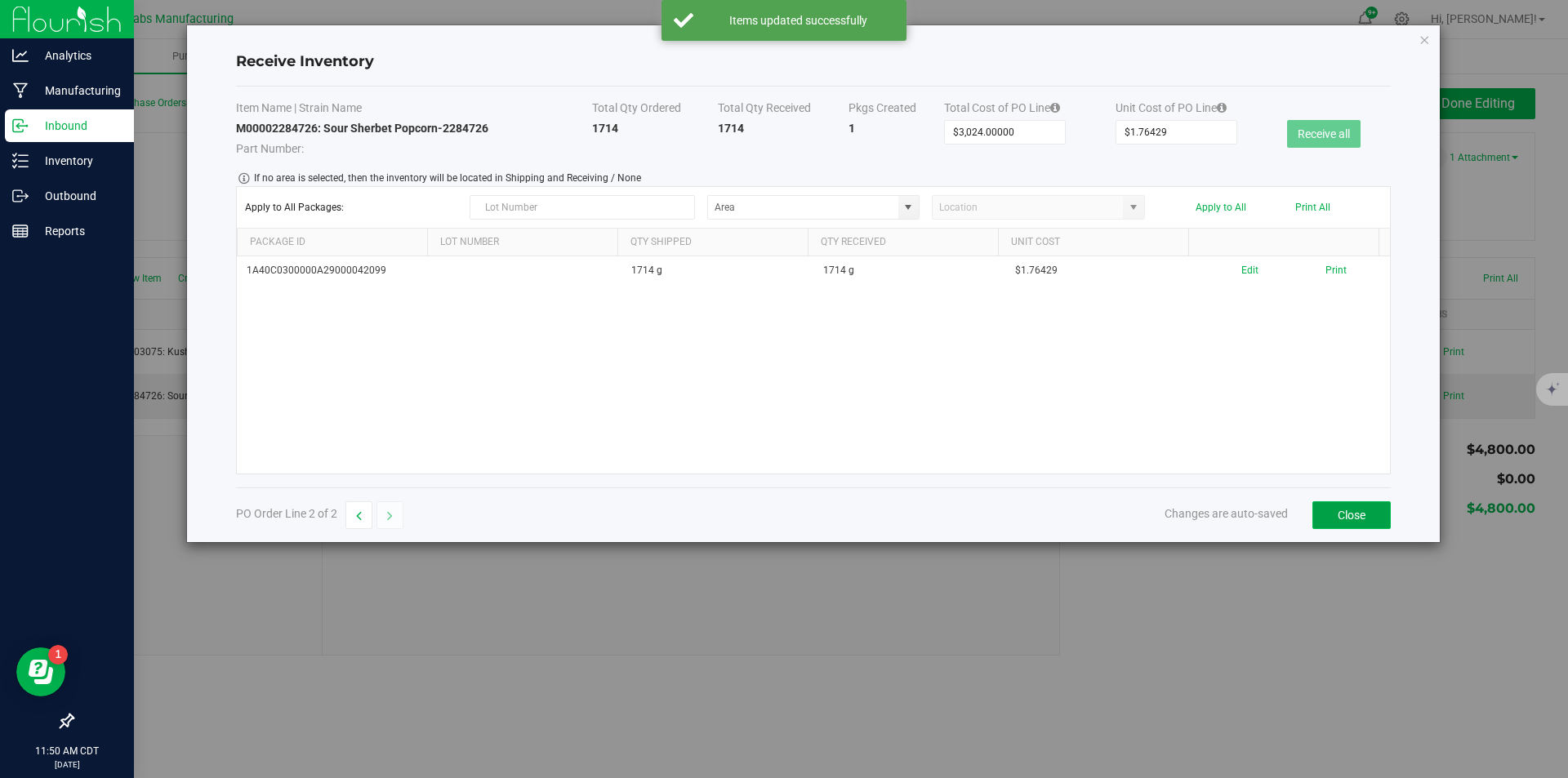
click at [1347, 516] on button "Close" at bounding box center [1352, 515] width 79 height 27
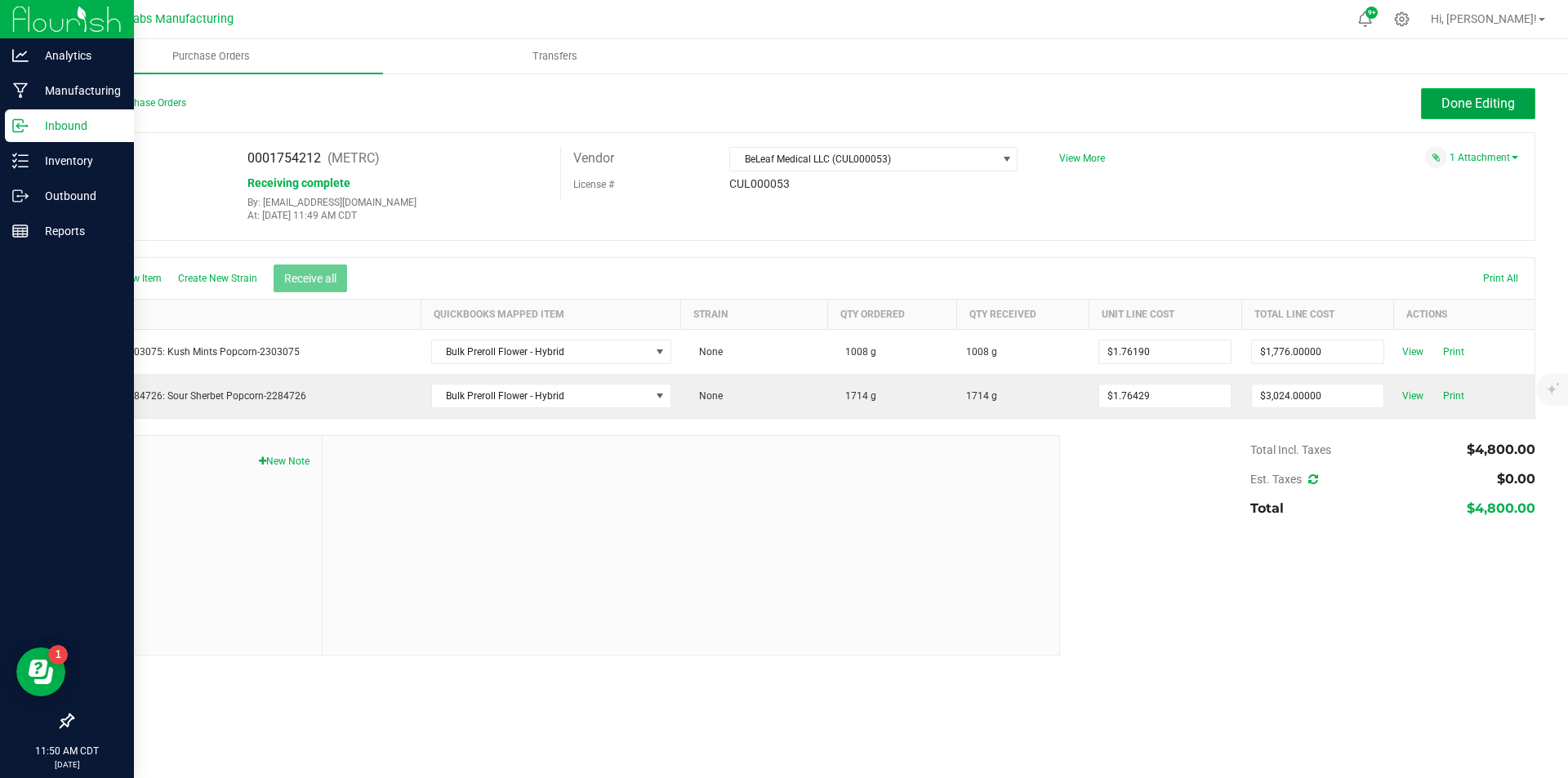
click at [1479, 100] on span "Done Editing" at bounding box center [1478, 103] width 74 height 15
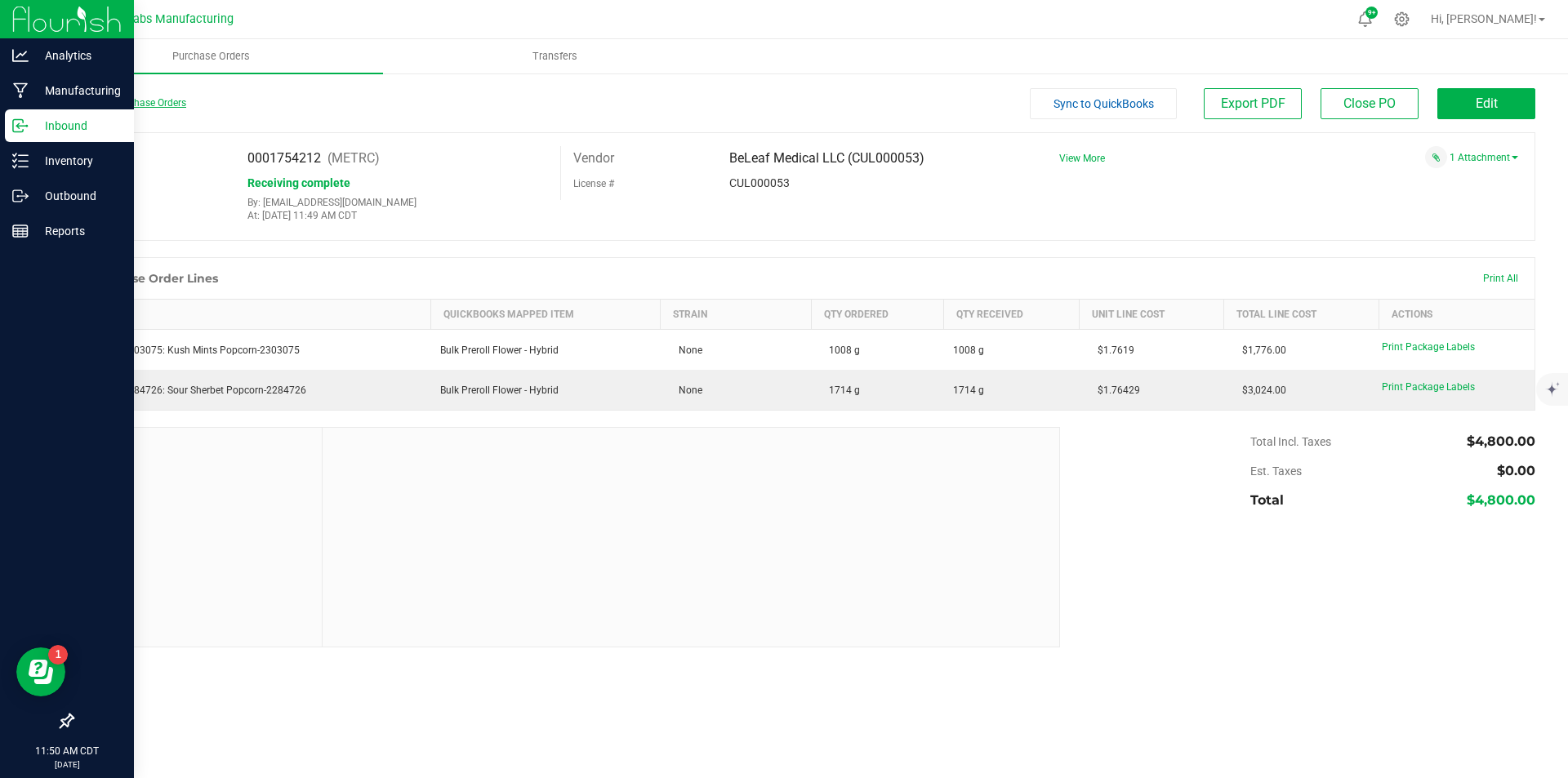
click at [139, 102] on link "Back to Purchase Orders" at bounding box center [129, 103] width 115 height 11
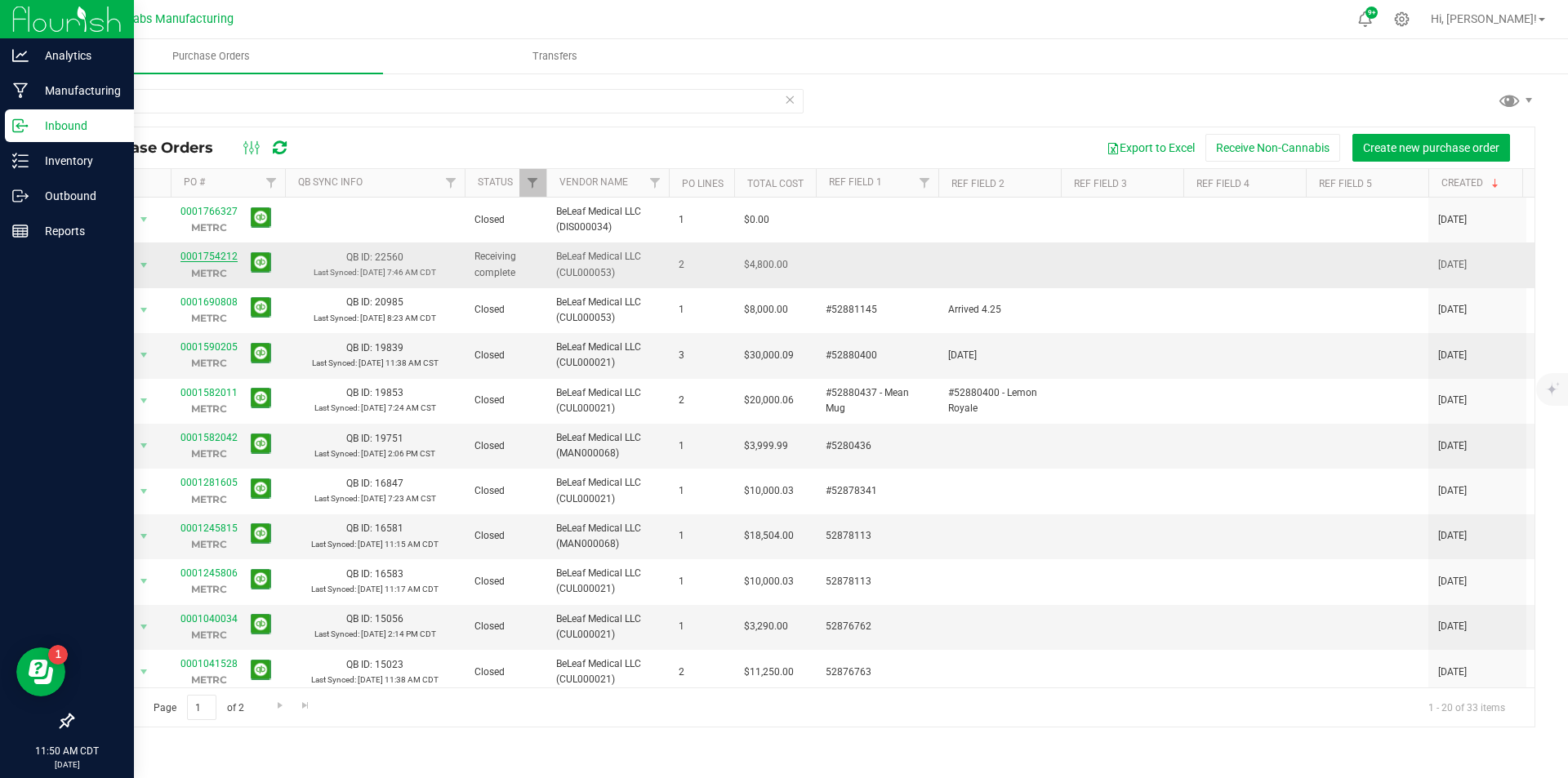
click at [212, 257] on link "0001754212" at bounding box center [209, 256] width 57 height 11
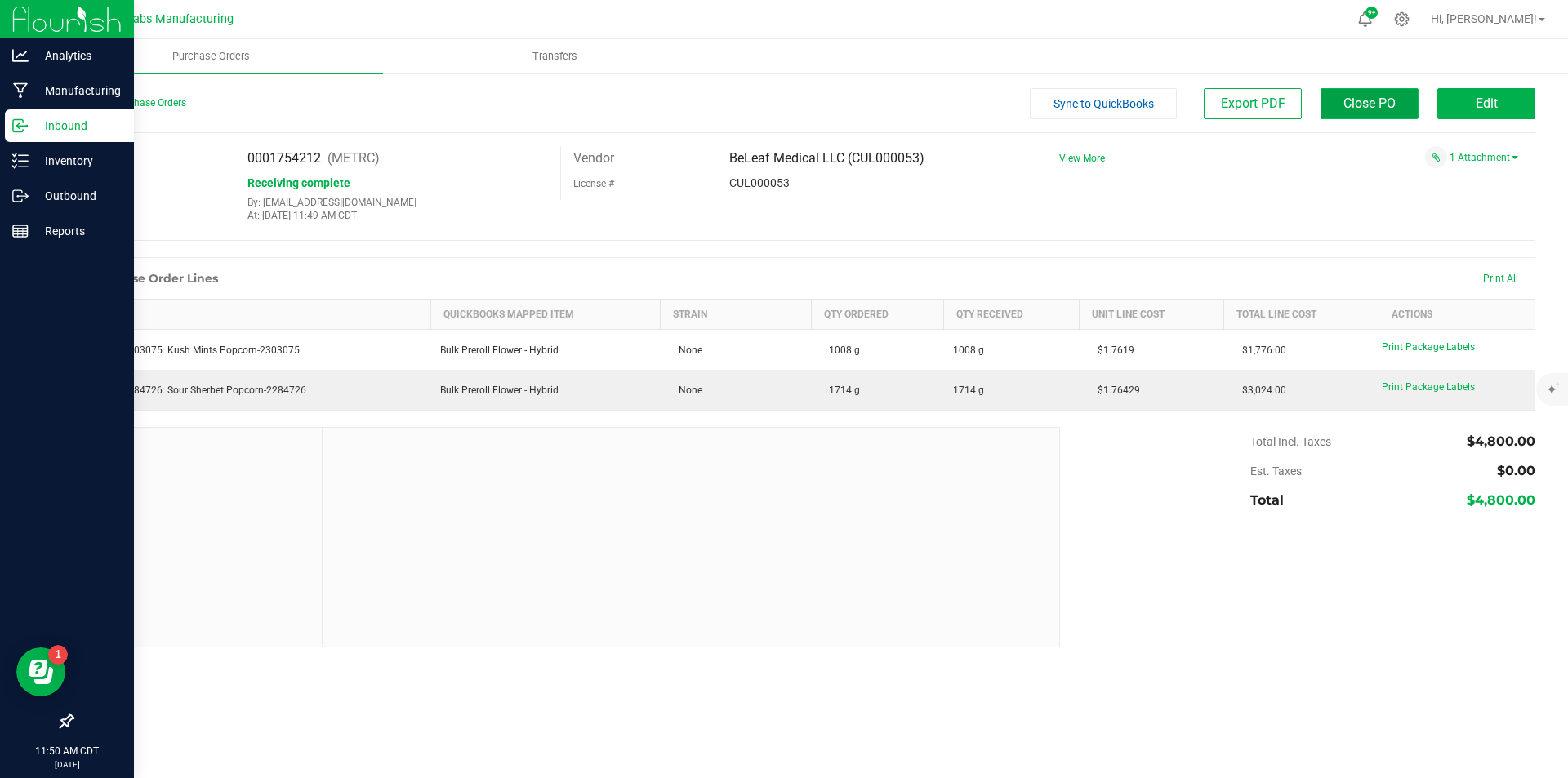
click at [1370, 103] on span "Close PO" at bounding box center [1369, 103] width 52 height 15
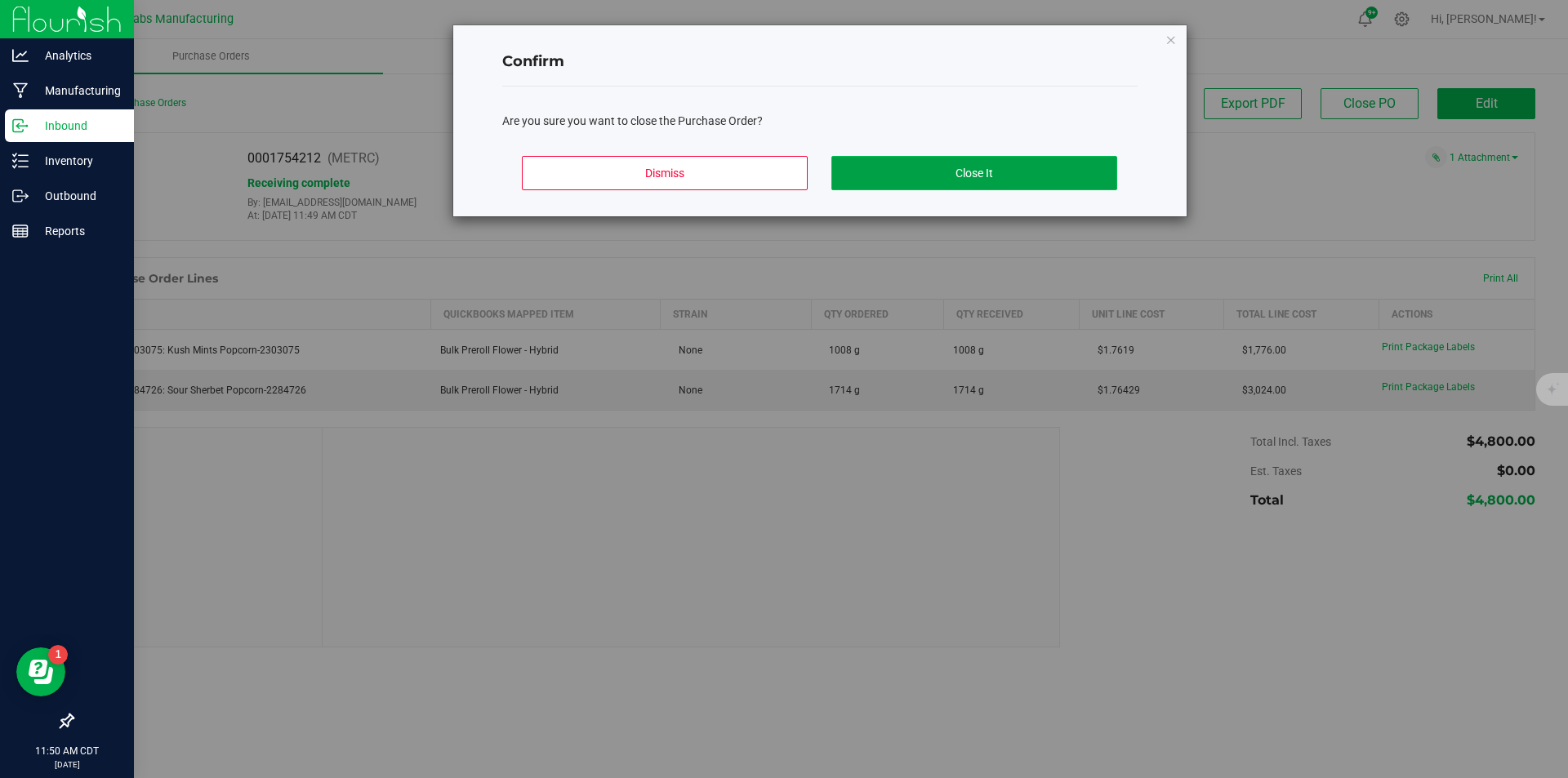
click at [1058, 168] on button "Close It" at bounding box center [974, 173] width 286 height 34
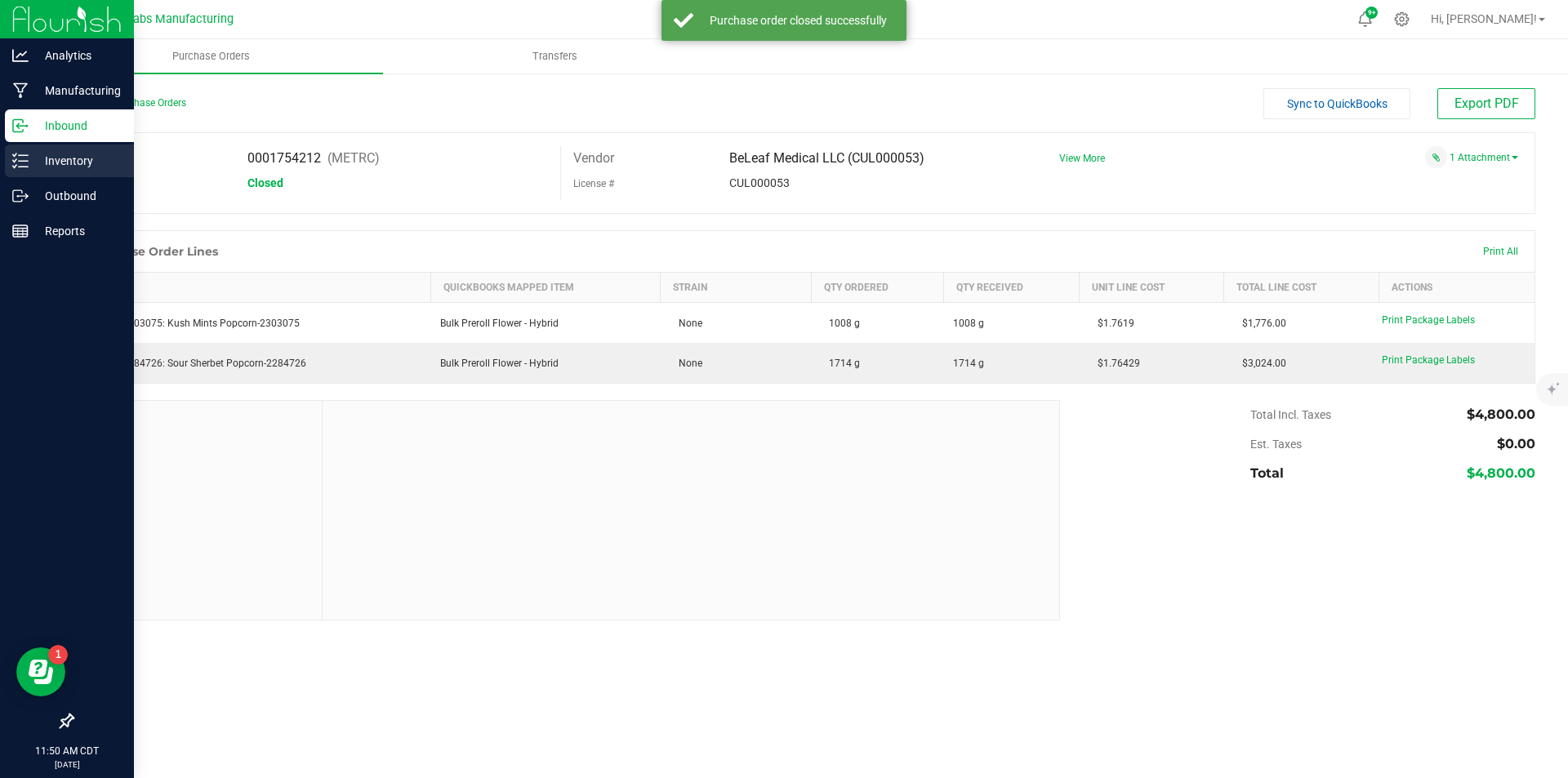
click at [56, 168] on p "Inventory" at bounding box center [77, 161] width 98 height 20
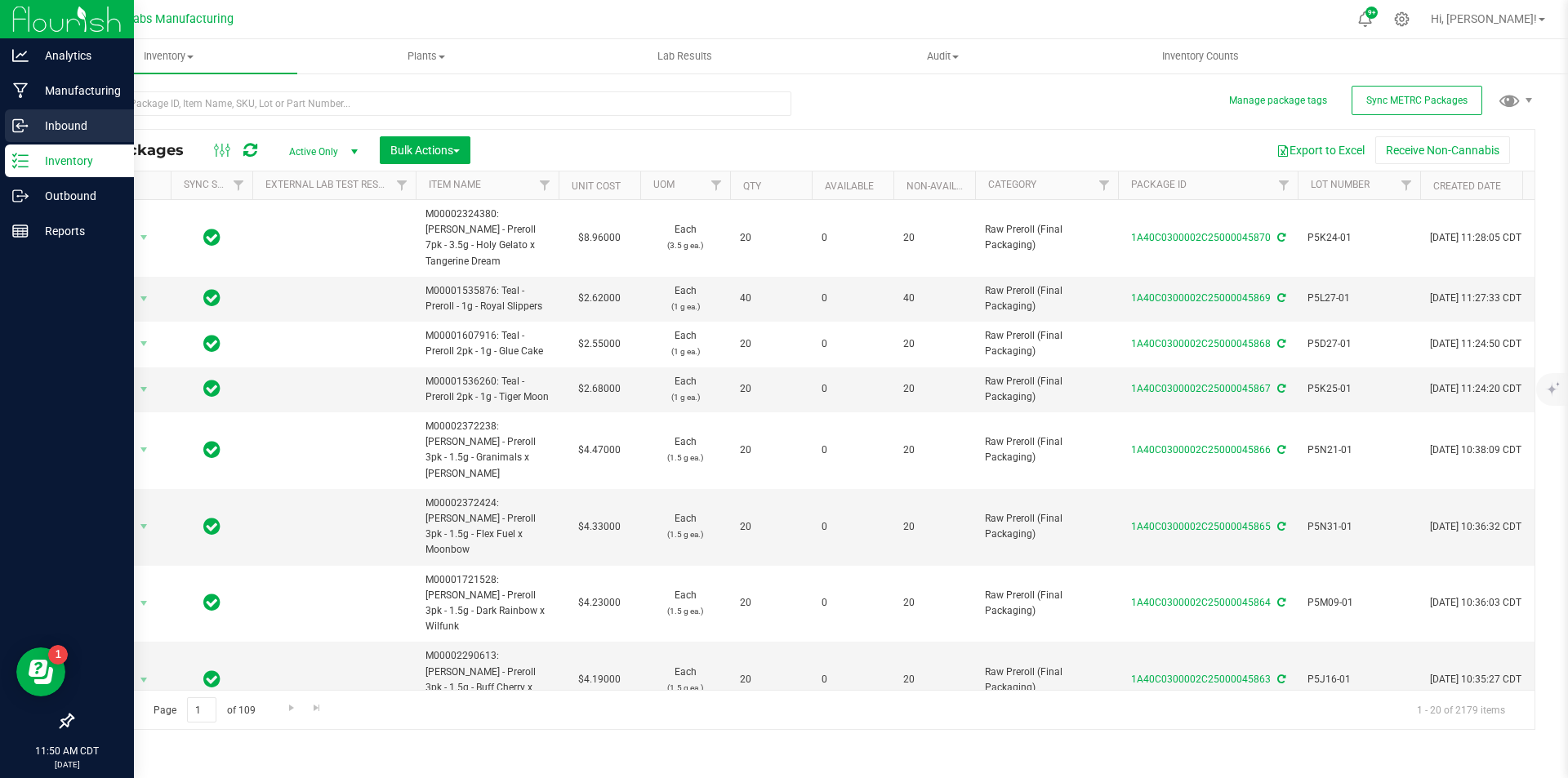
click at [64, 129] on p "Inbound" at bounding box center [77, 126] width 98 height 20
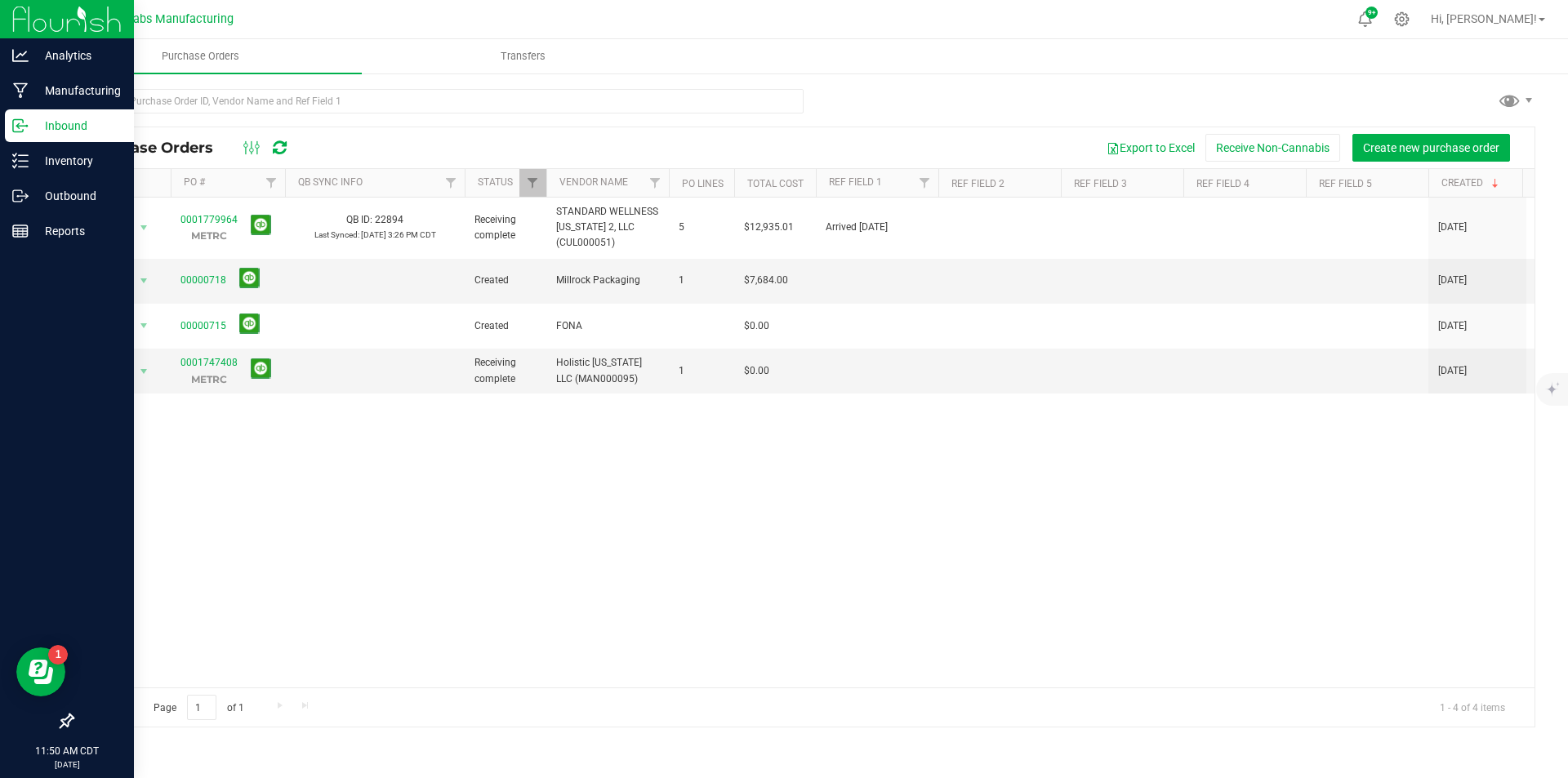
click at [22, 9] on img at bounding box center [67, 19] width 109 height 38
